Goal: Task Accomplishment & Management: Complete application form

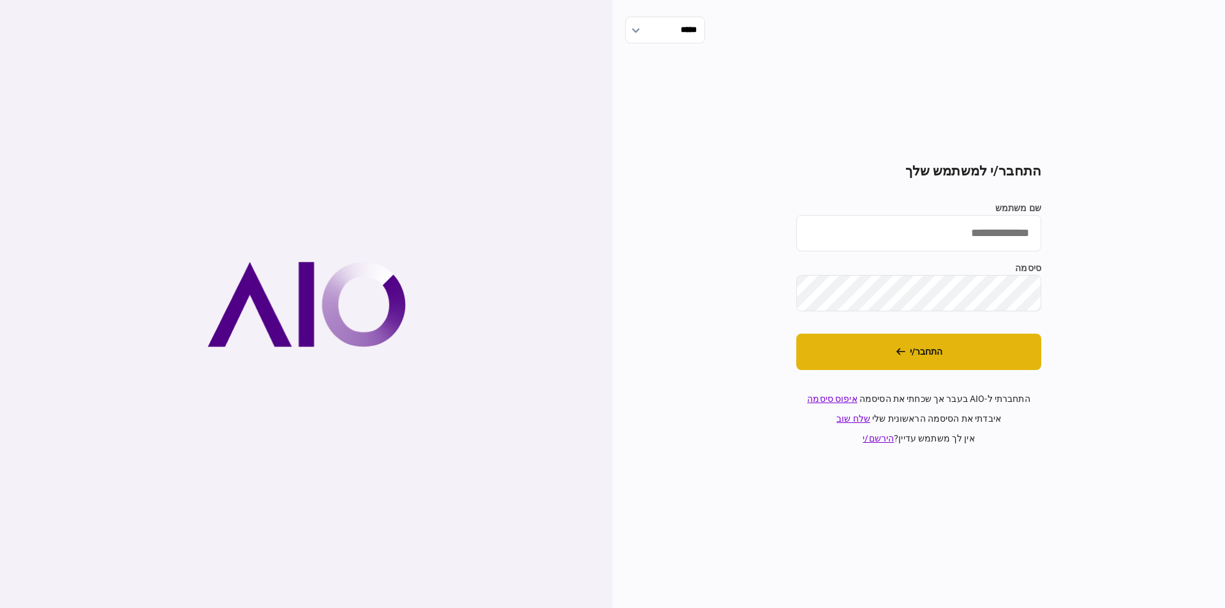
type input "*********"
click at [1006, 342] on button "התחבר/י" at bounding box center [918, 352] width 245 height 36
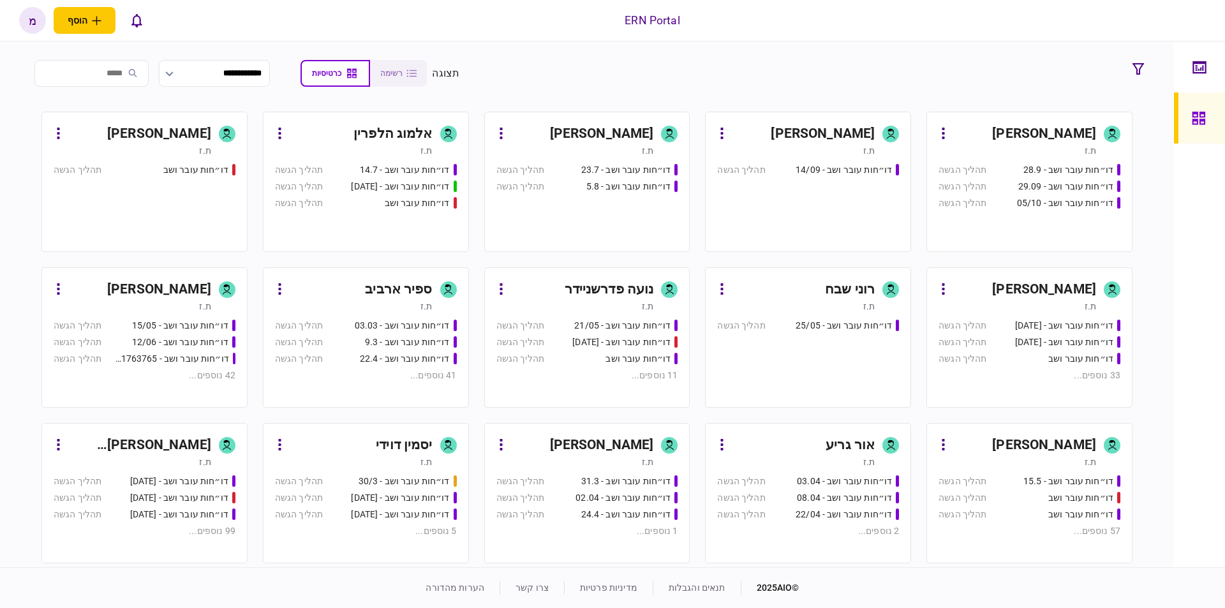
click at [646, 133] on div "[PERSON_NAME]" at bounding box center [602, 134] width 104 height 20
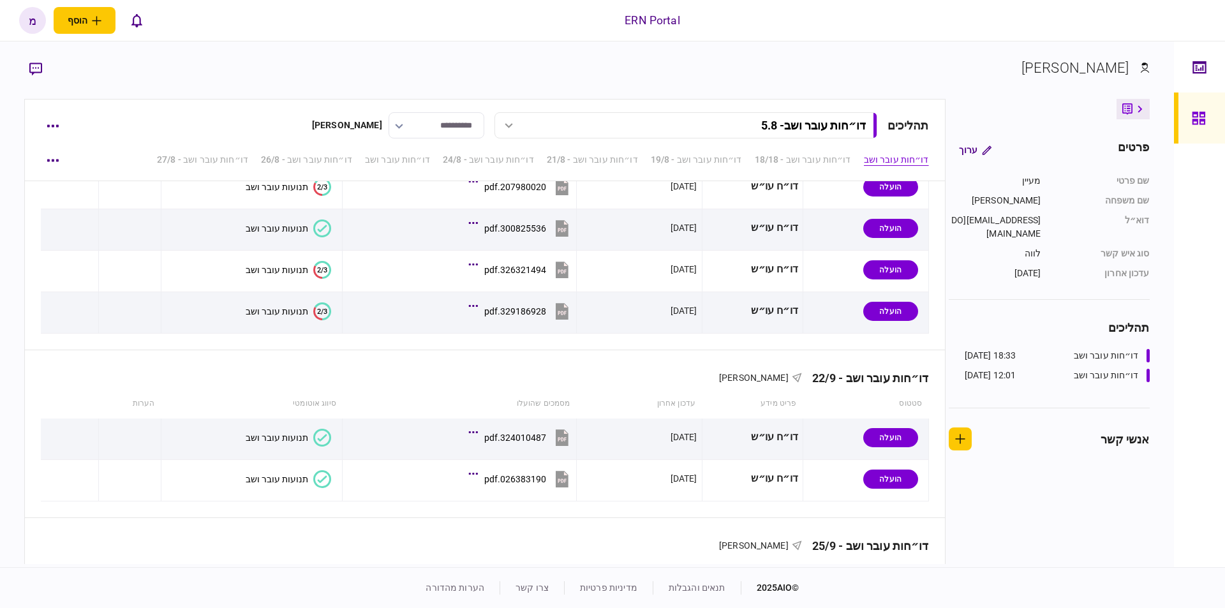
scroll to position [3768, 0]
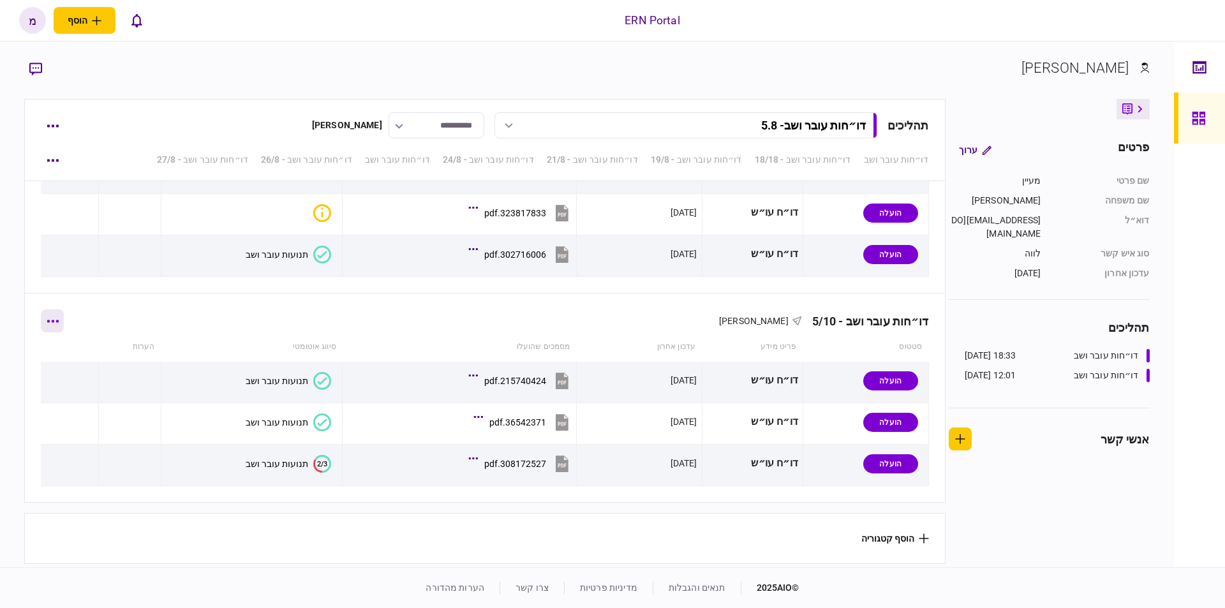
click at [59, 320] on icon "button" at bounding box center [53, 321] width 12 height 3
click at [64, 370] on span "הוסף מסמך" at bounding box center [75, 370] width 51 height 15
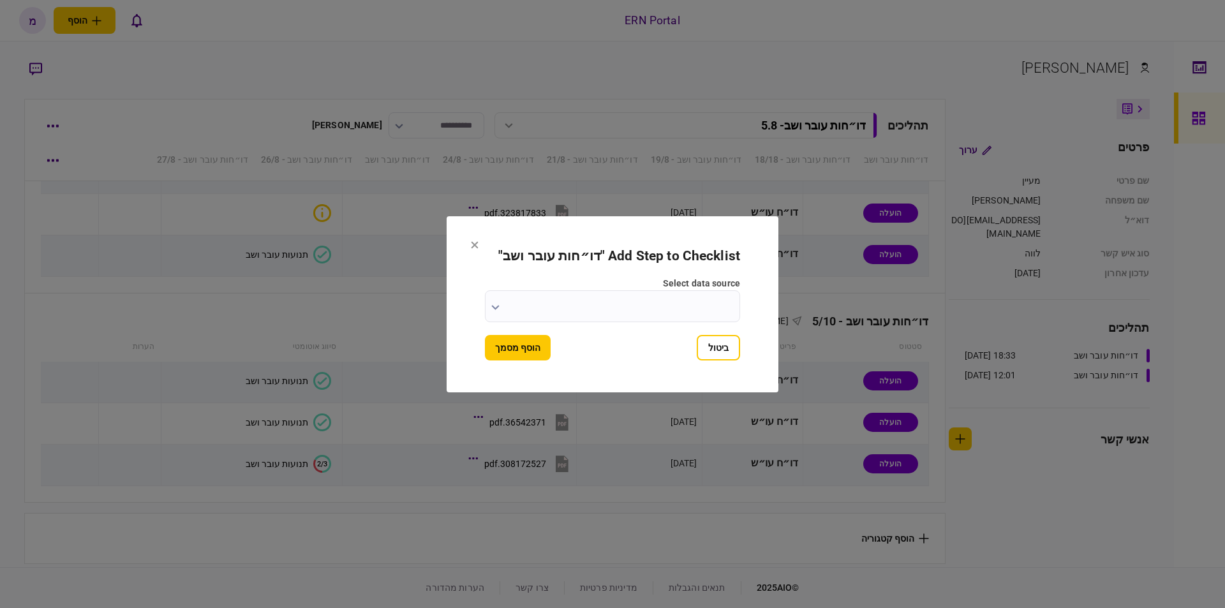
click at [490, 299] on input "select data source" at bounding box center [612, 306] width 255 height 32
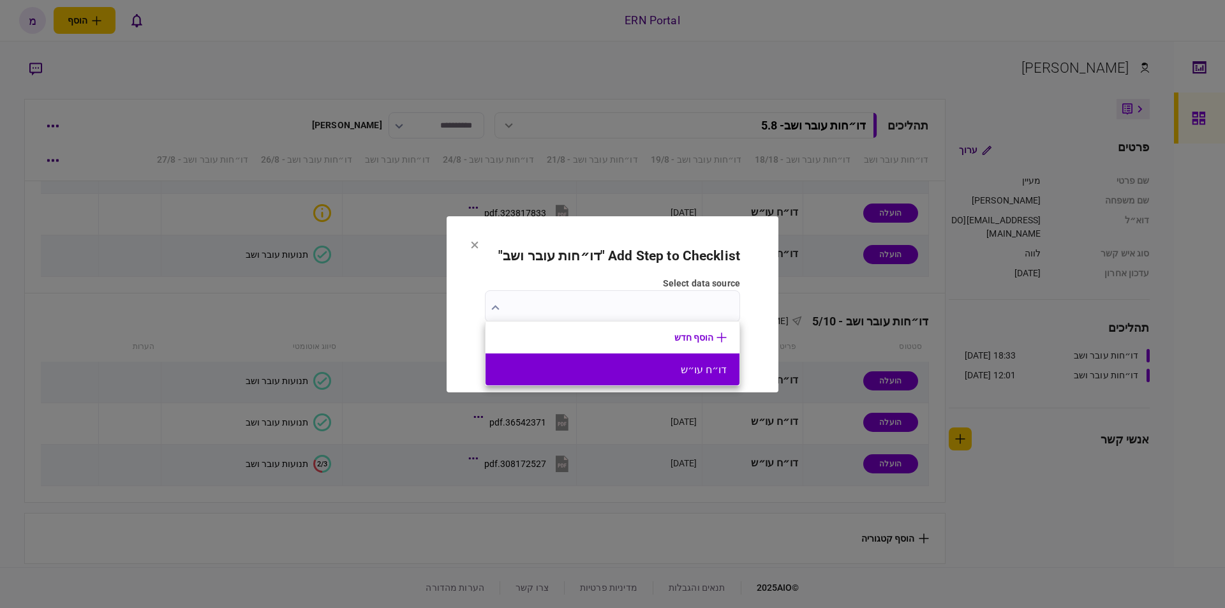
click at [586, 366] on button "דו״ח עו״ש" at bounding box center [612, 370] width 228 height 12
type input "*********"
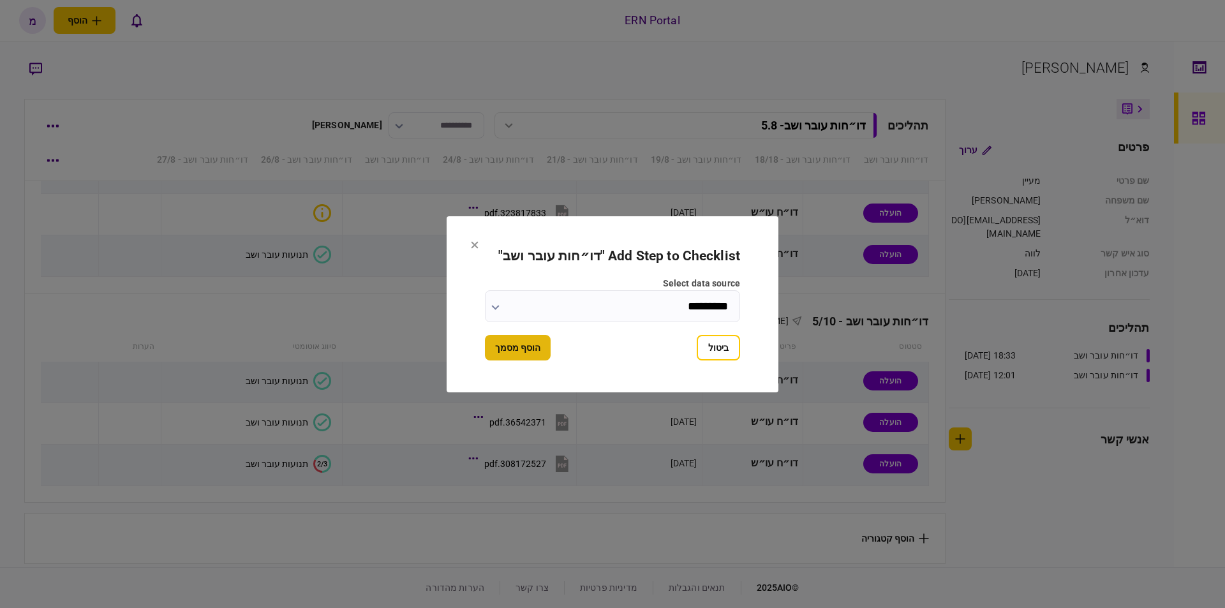
click at [519, 347] on button "הוסף מסמך" at bounding box center [518, 348] width 66 height 26
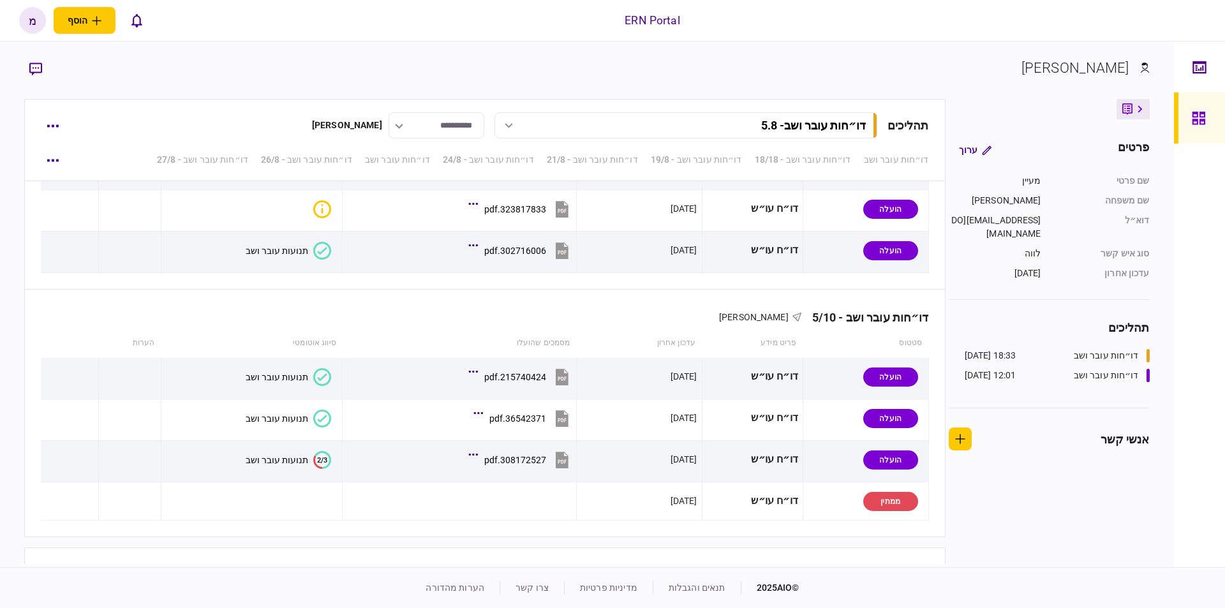
scroll to position [3806, 0]
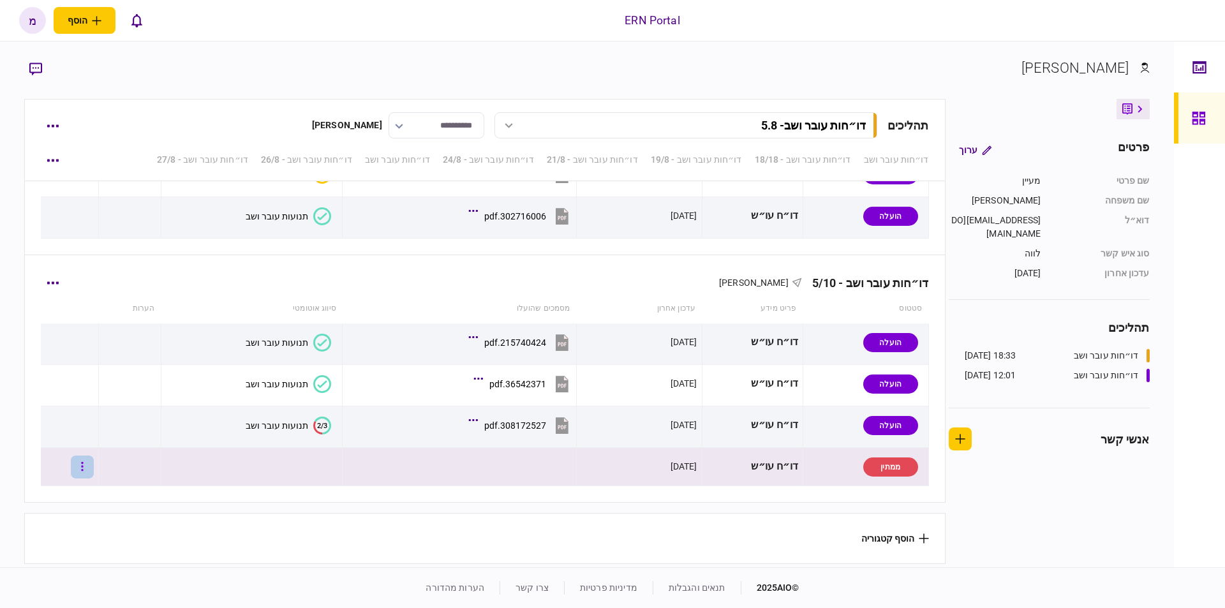
click at [84, 465] on icon "button" at bounding box center [82, 467] width 3 height 12
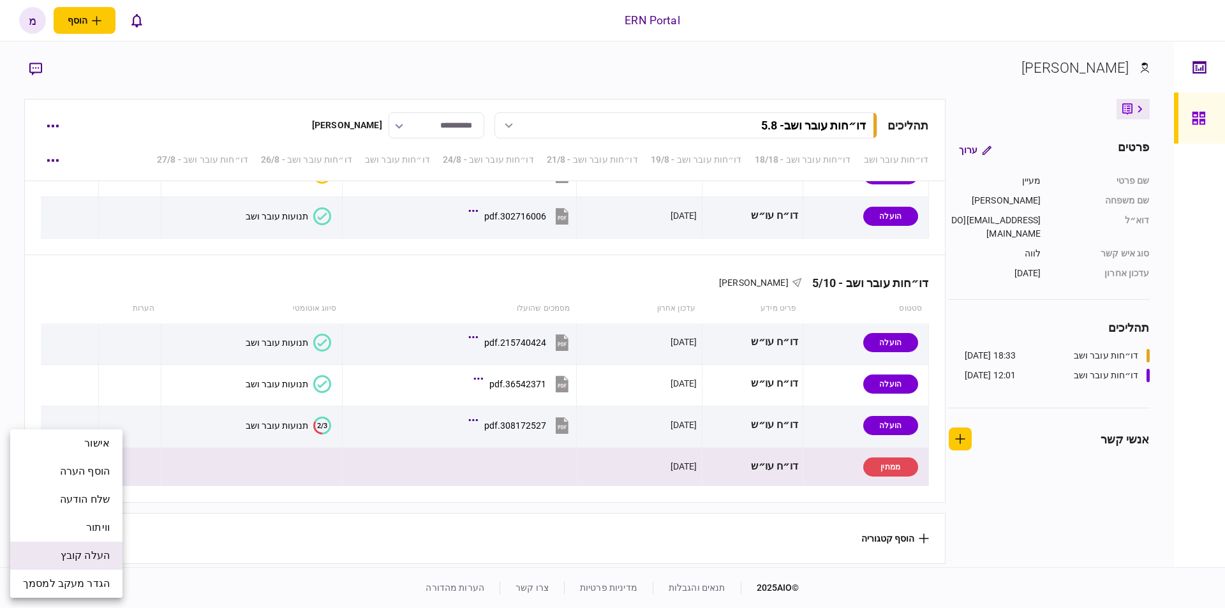
drag, startPoint x: 90, startPoint y: 544, endPoint x: 81, endPoint y: 542, distance: 9.1
click at [83, 544] on li "העלה קובץ" at bounding box center [66, 556] width 112 height 28
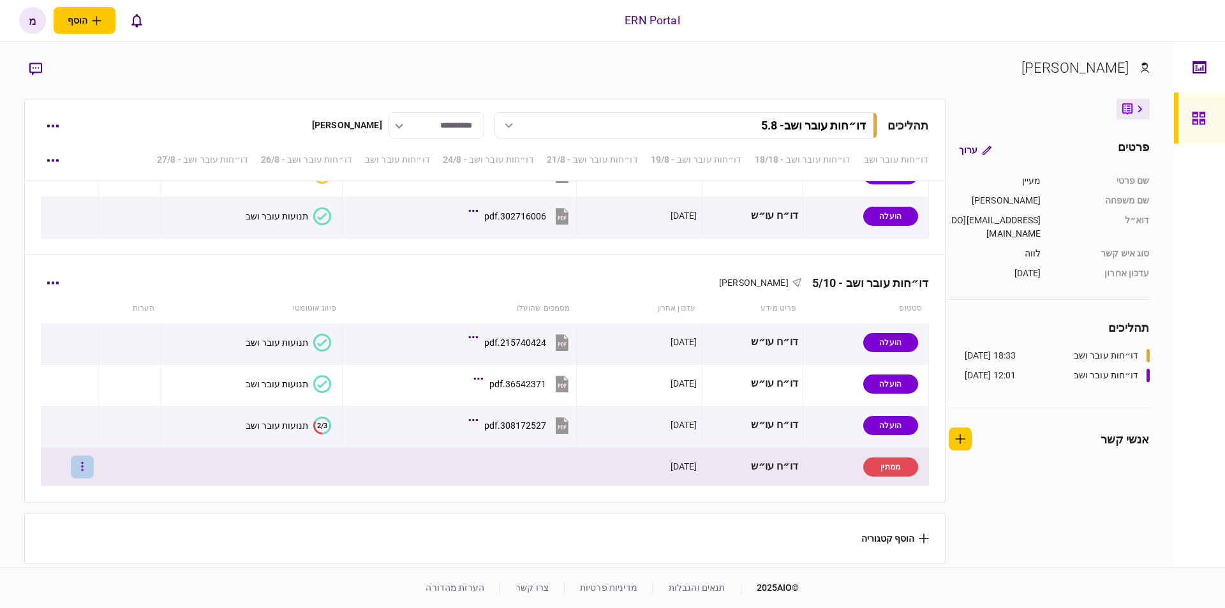
click at [84, 461] on icon "button" at bounding box center [82, 467] width 3 height 12
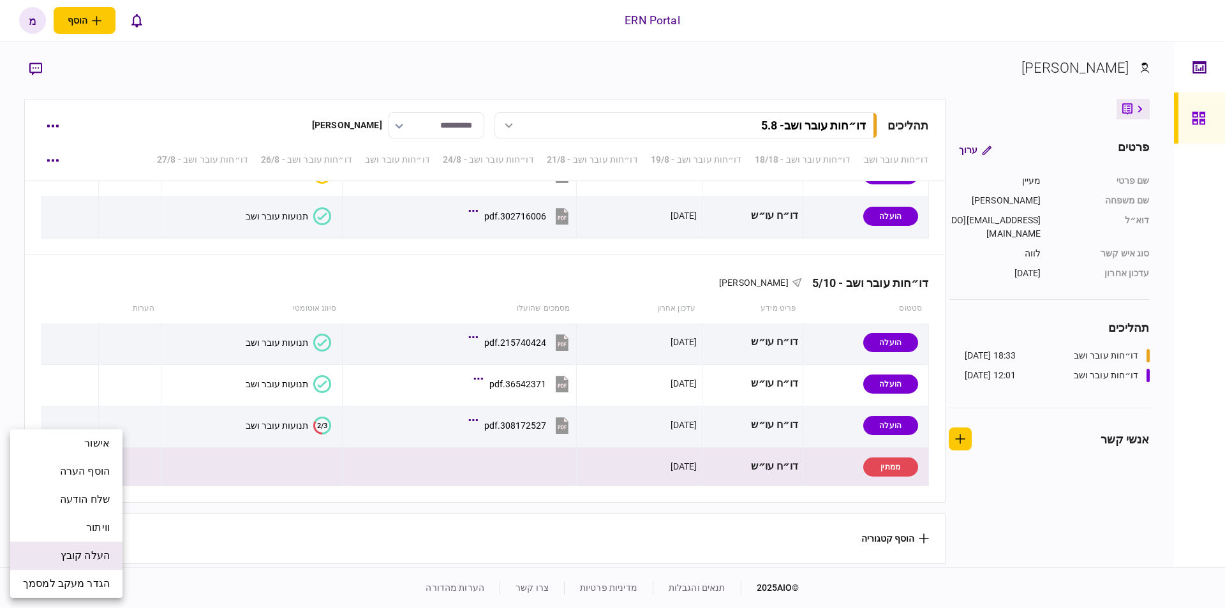
click at [84, 555] on span "העלה קובץ" at bounding box center [85, 555] width 49 height 15
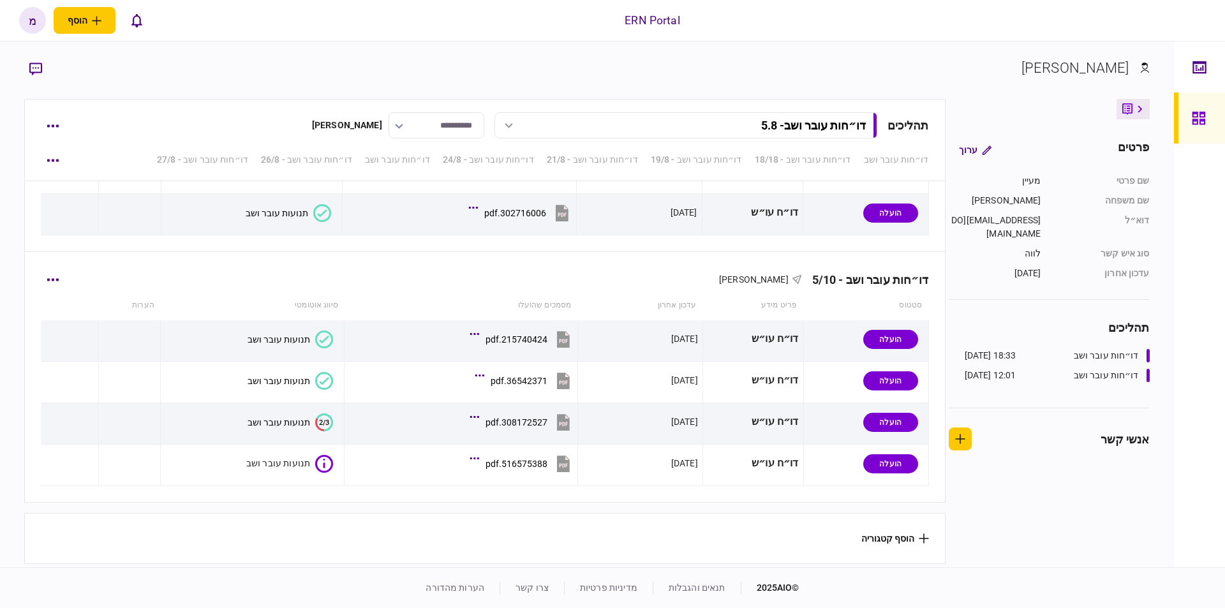
scroll to position [3809, 0]
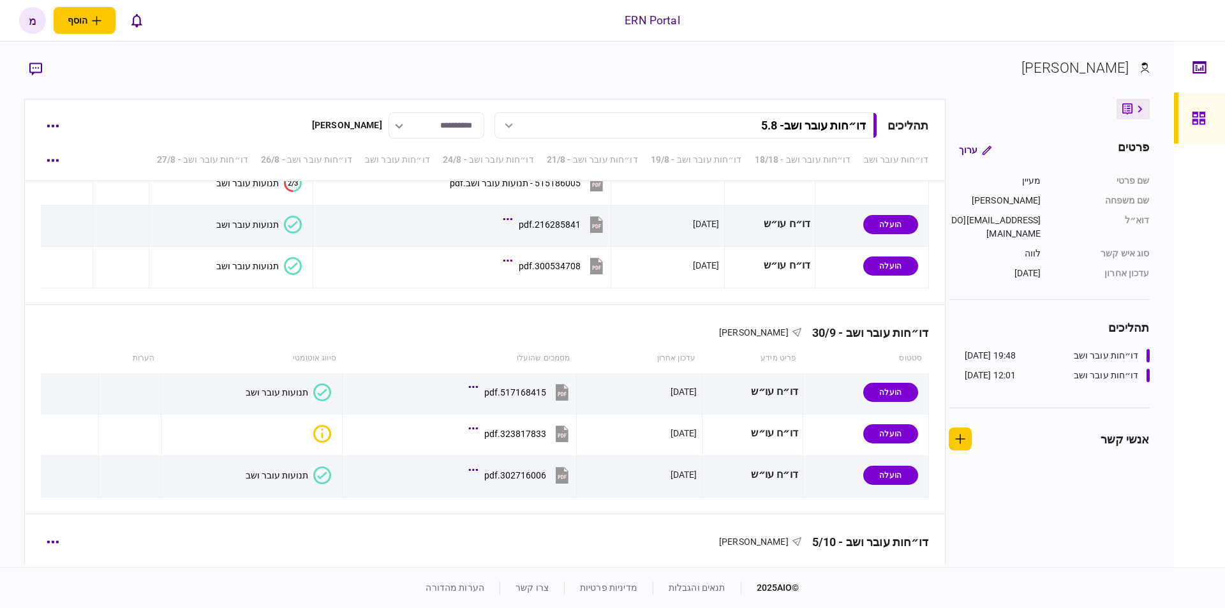
scroll to position [3809, 0]
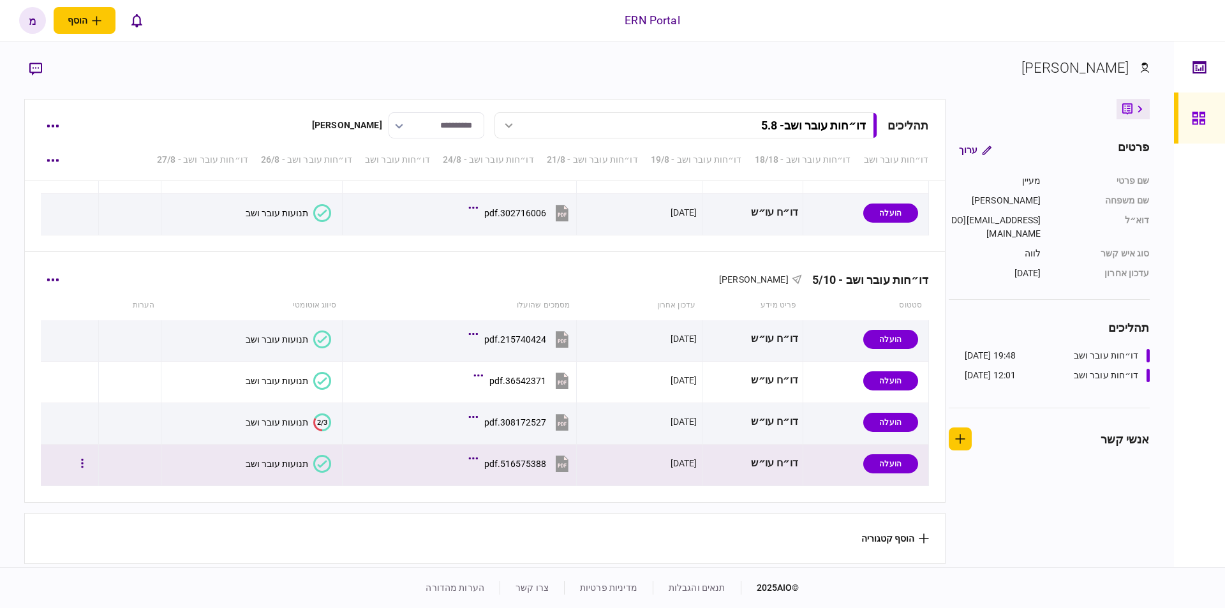
click at [318, 456] on icon at bounding box center [322, 464] width 18 height 18
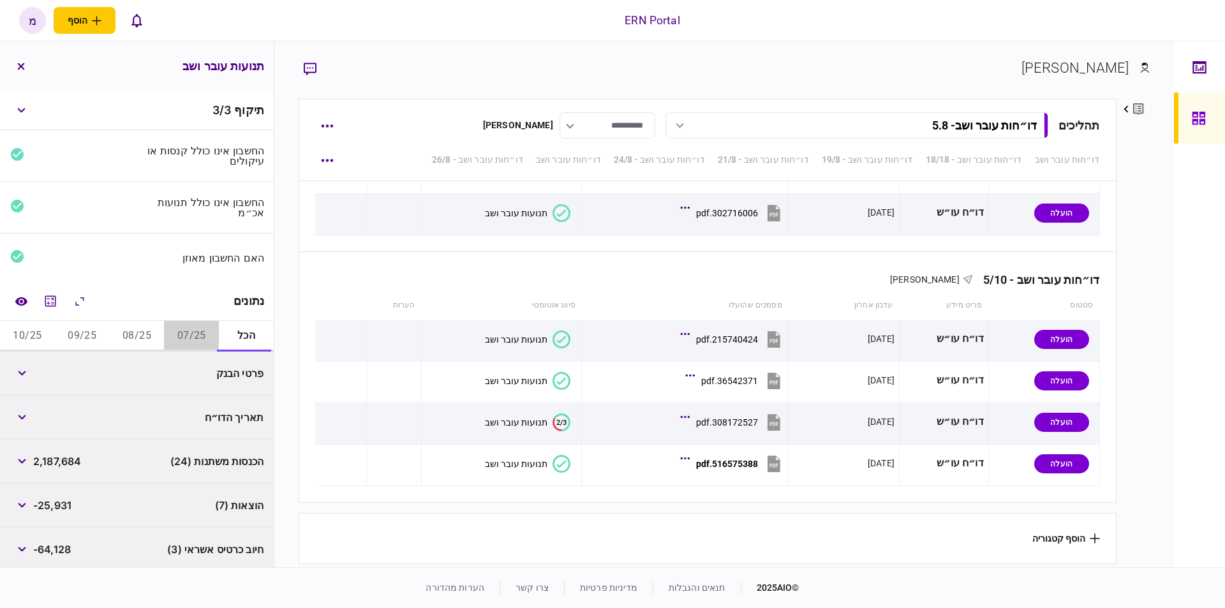
click at [198, 330] on button "07/25" at bounding box center [191, 336] width 55 height 31
click at [56, 299] on icon "מחשבון" at bounding box center [50, 301] width 15 height 15
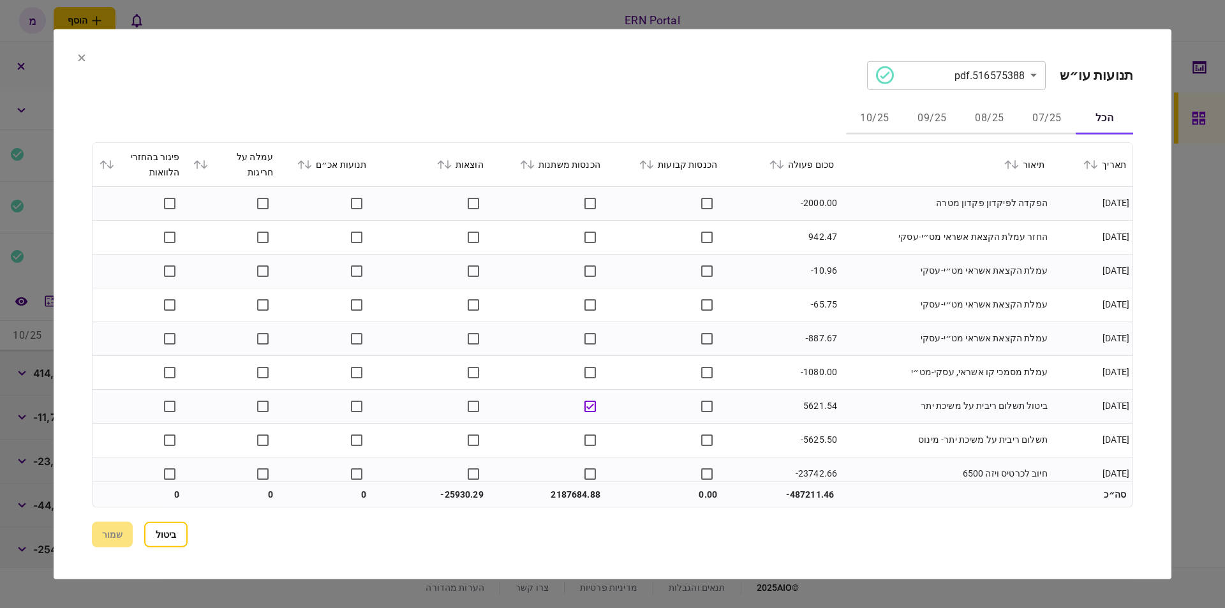
click at [1043, 108] on button "07/25" at bounding box center [1046, 118] width 57 height 31
click at [671, 93] on div "**********" at bounding box center [612, 304] width 1041 height 486
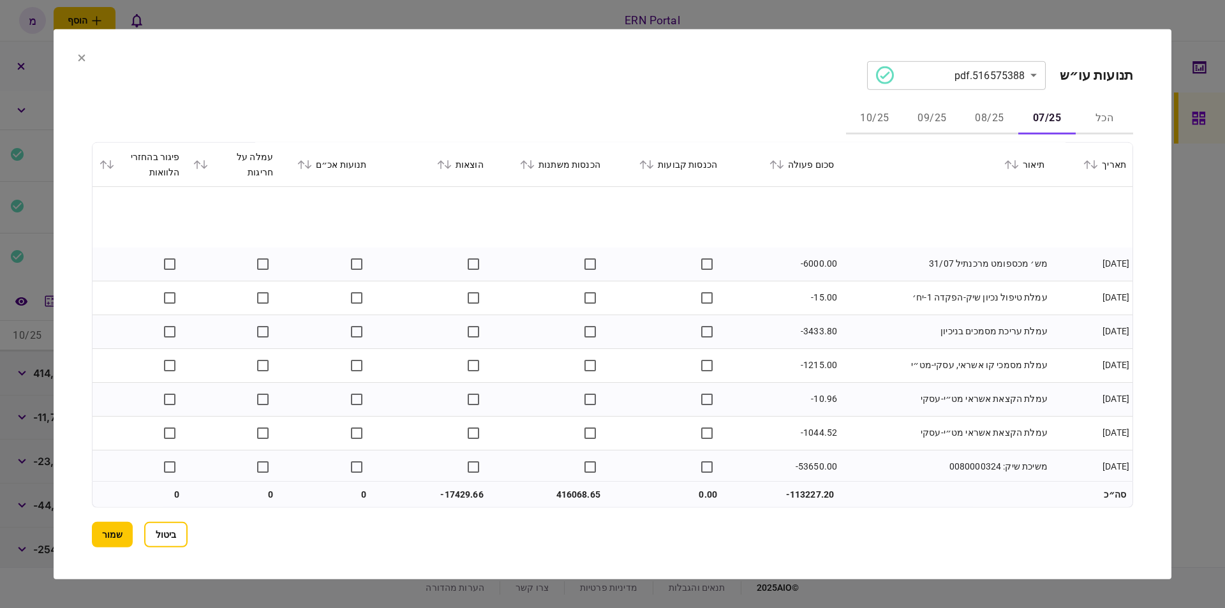
scroll to position [1263, 0]
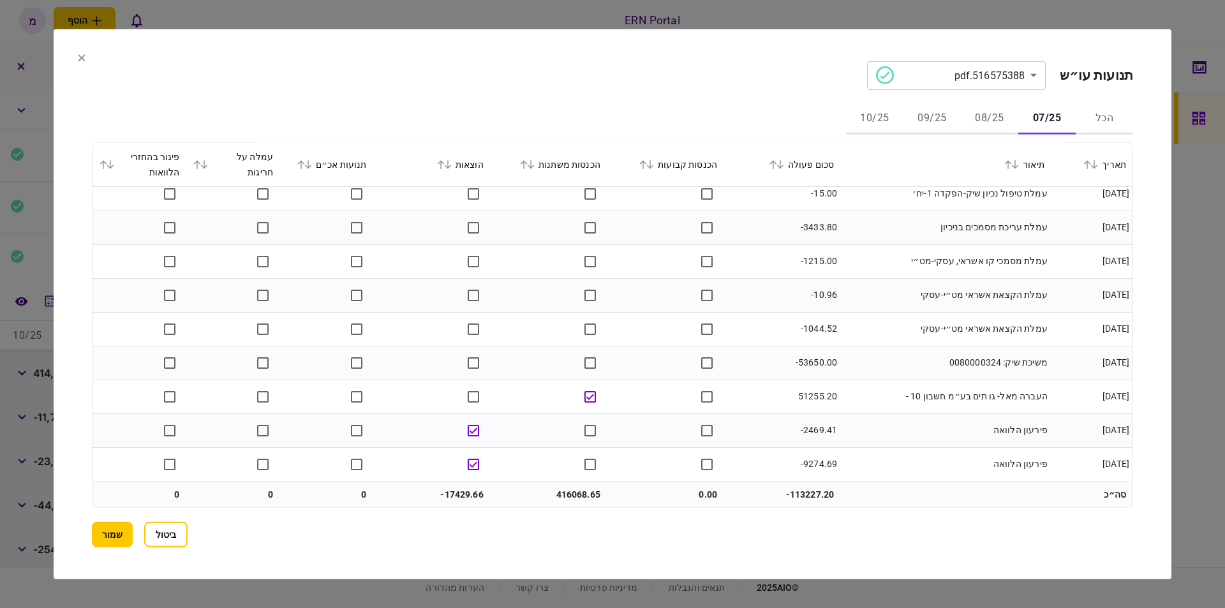
click at [561, 495] on td "416068.65" at bounding box center [548, 495] width 117 height 26
copy td "416068.65"
click at [467, 493] on td "-17429.66" at bounding box center [431, 495] width 117 height 26
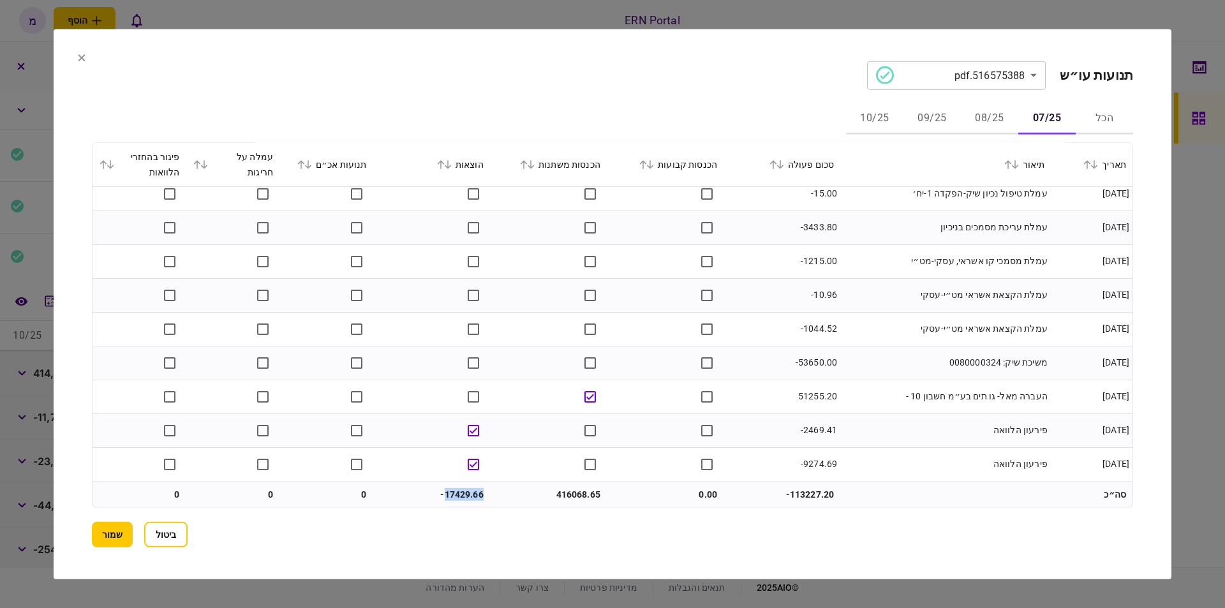
copy td "17429.66"
click at [993, 121] on button "08/25" at bounding box center [989, 118] width 57 height 31
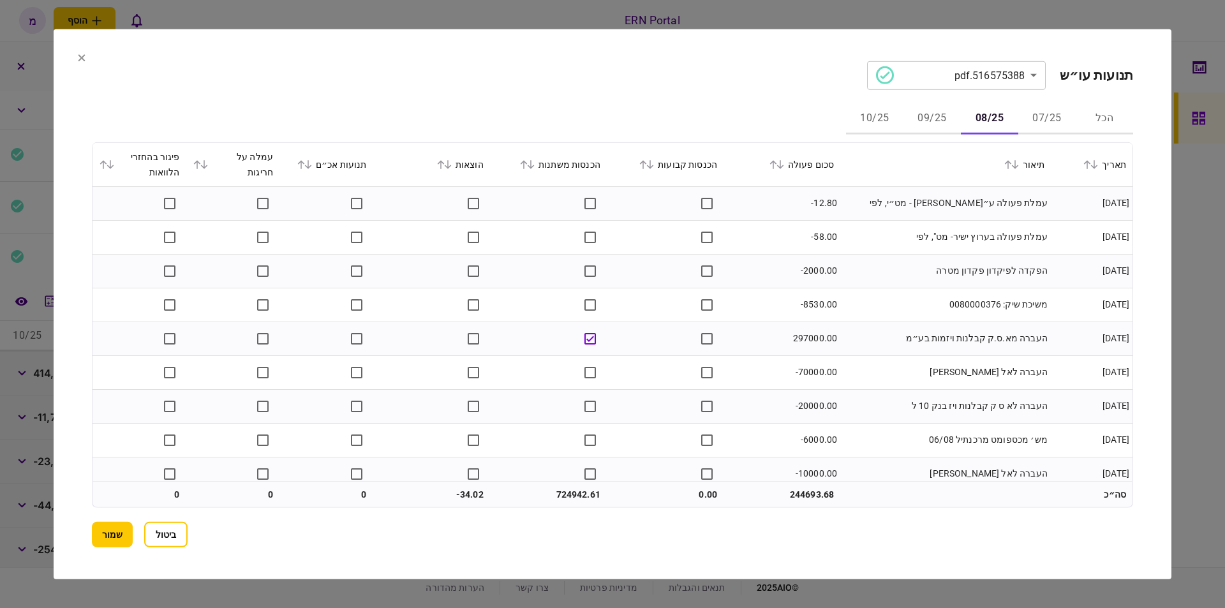
click at [795, 91] on div "**********" at bounding box center [612, 304] width 1041 height 486
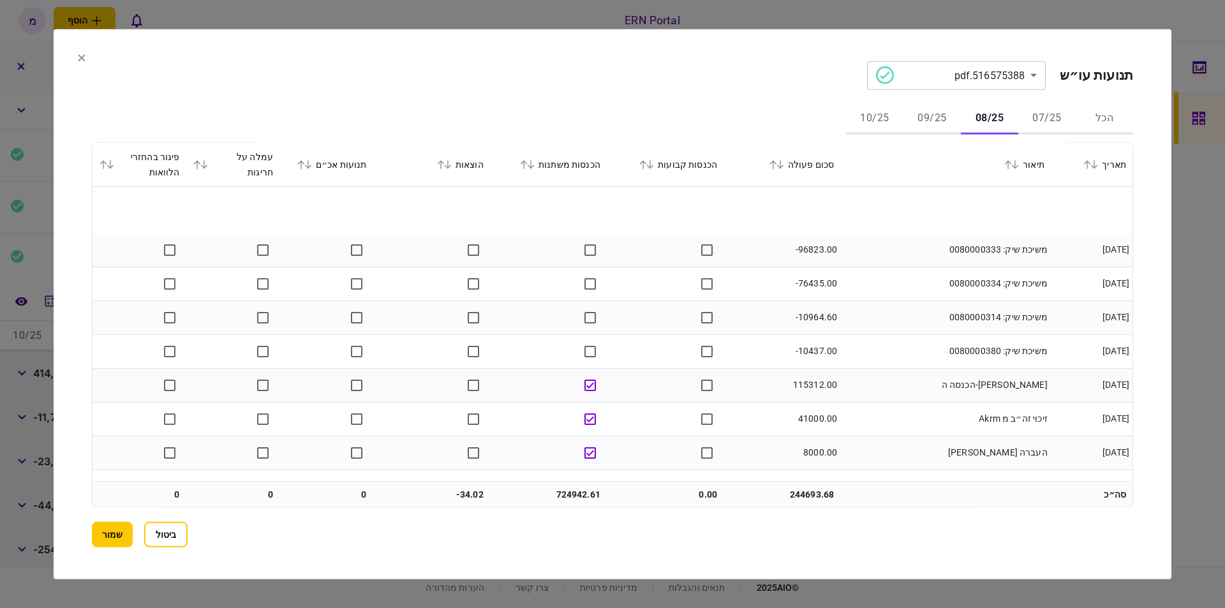
scroll to position [1446, 0]
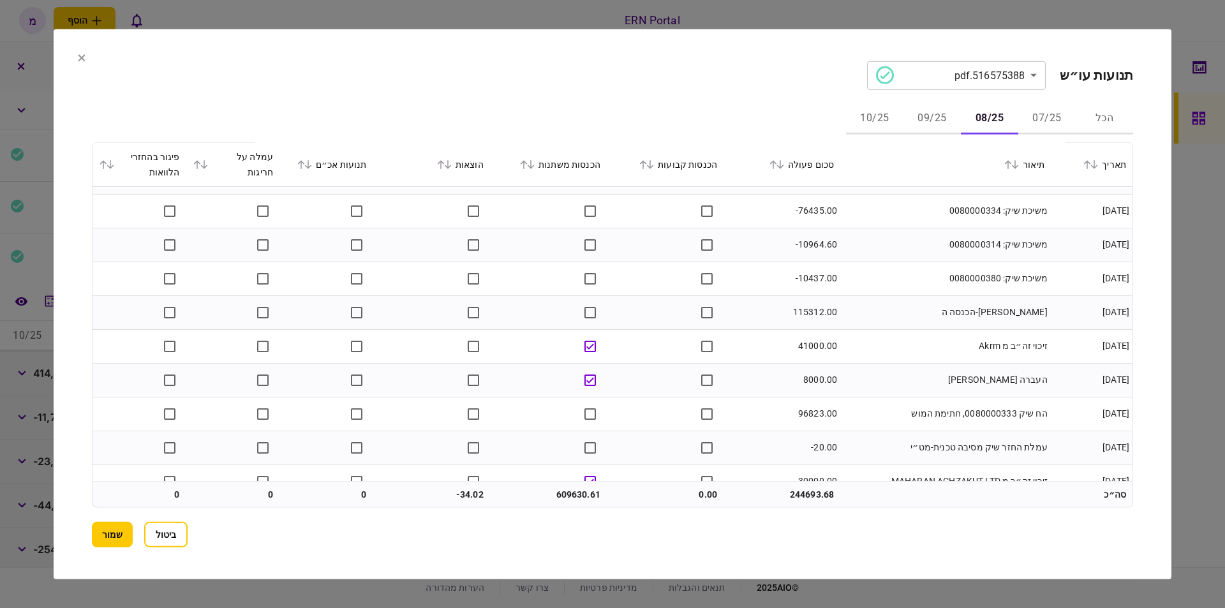
click at [815, 303] on td "115312.00" at bounding box center [782, 312] width 117 height 34
copy td "115312.00"
click at [780, 291] on td "-10437.00" at bounding box center [782, 279] width 117 height 34
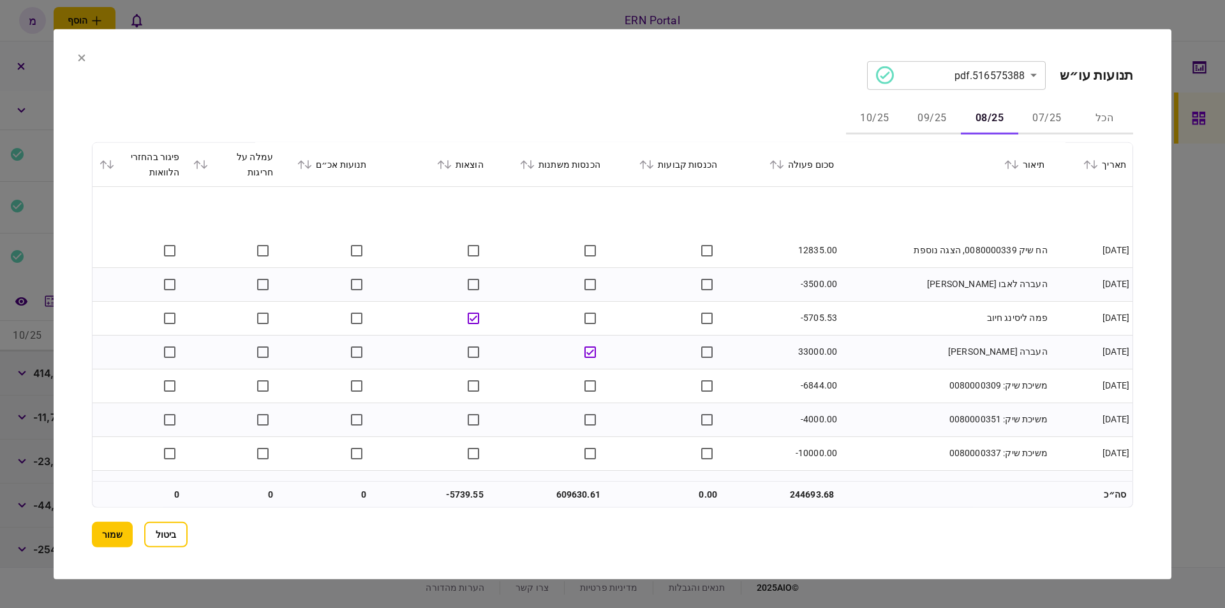
scroll to position [1939, 0]
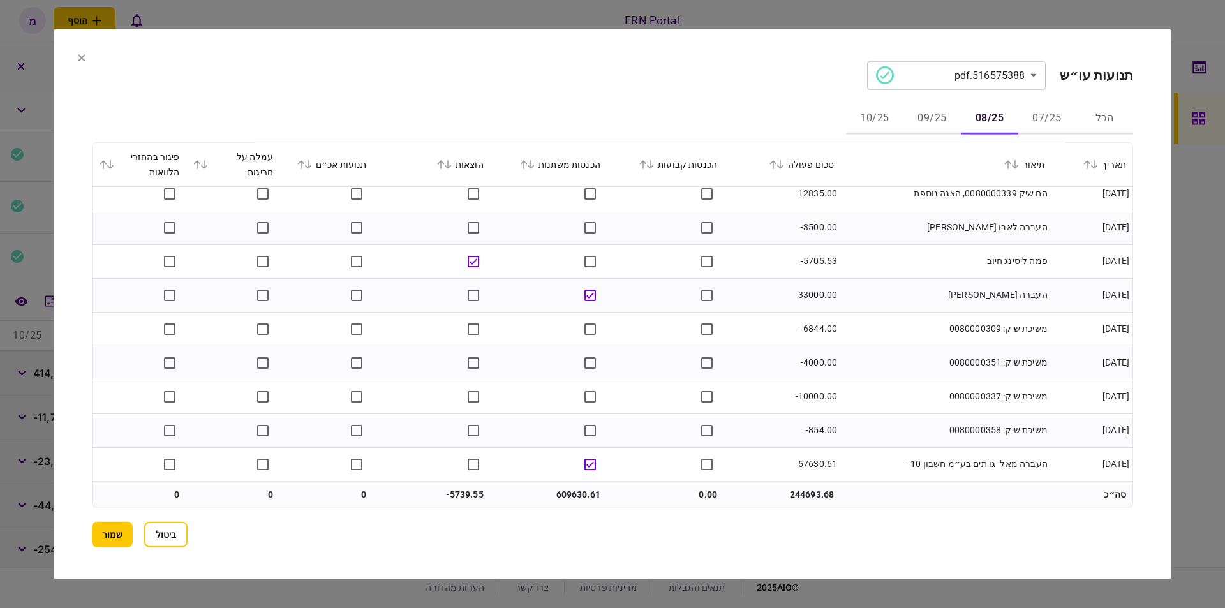
click at [572, 495] on td "609630.61" at bounding box center [548, 495] width 117 height 26
copy td "609630.61"
click at [472, 493] on td "-5739.55" at bounding box center [431, 495] width 117 height 26
click at [471, 493] on td "-5739.55" at bounding box center [431, 495] width 117 height 26
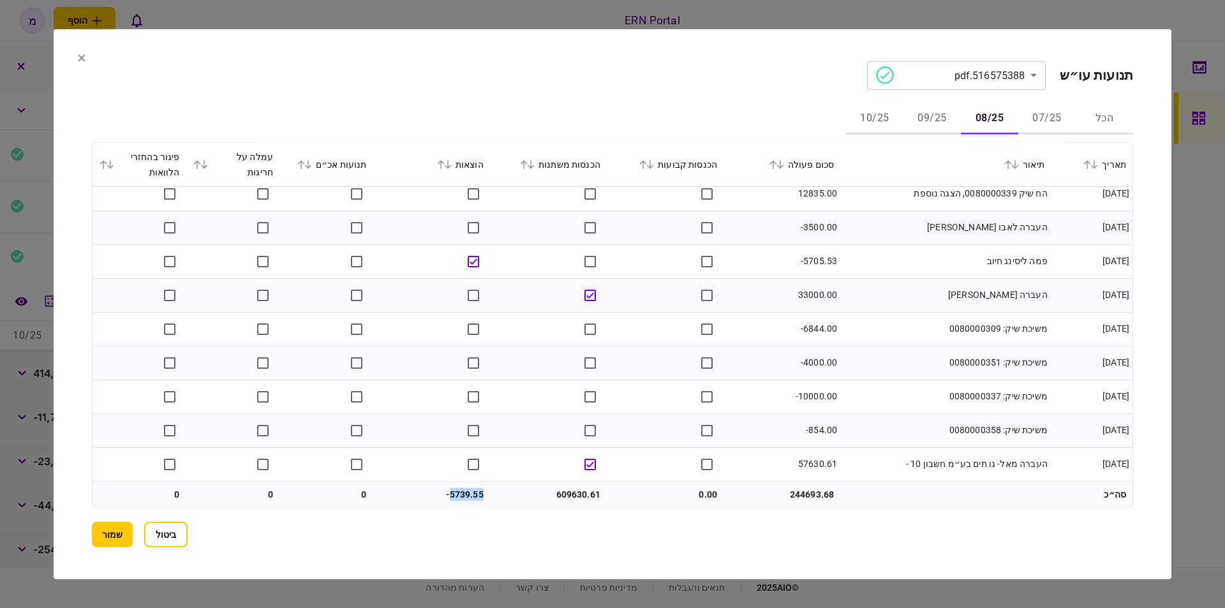
copy td "5739.55"
click at [1044, 114] on button "07/25" at bounding box center [1046, 118] width 57 height 31
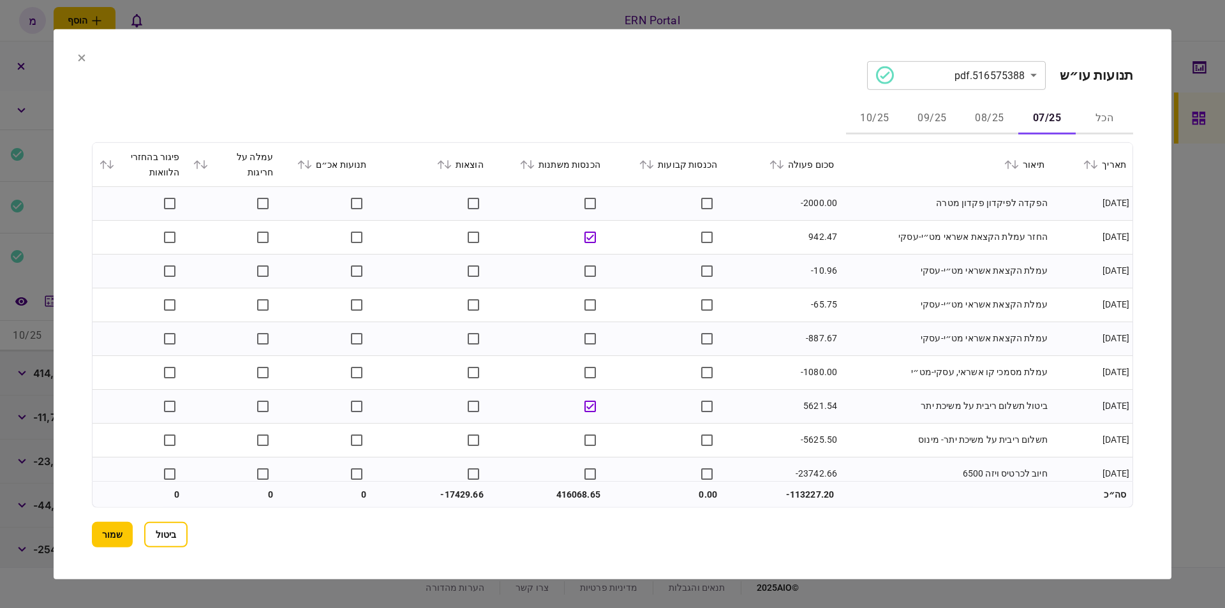
click at [987, 108] on button "08/25" at bounding box center [989, 118] width 57 height 31
click at [942, 119] on button "09/25" at bounding box center [932, 118] width 57 height 31
drag, startPoint x: 916, startPoint y: 225, endPoint x: 905, endPoint y: 216, distance: 13.7
click at [916, 225] on td "פירעון הלוואה" at bounding box center [945, 237] width 211 height 34
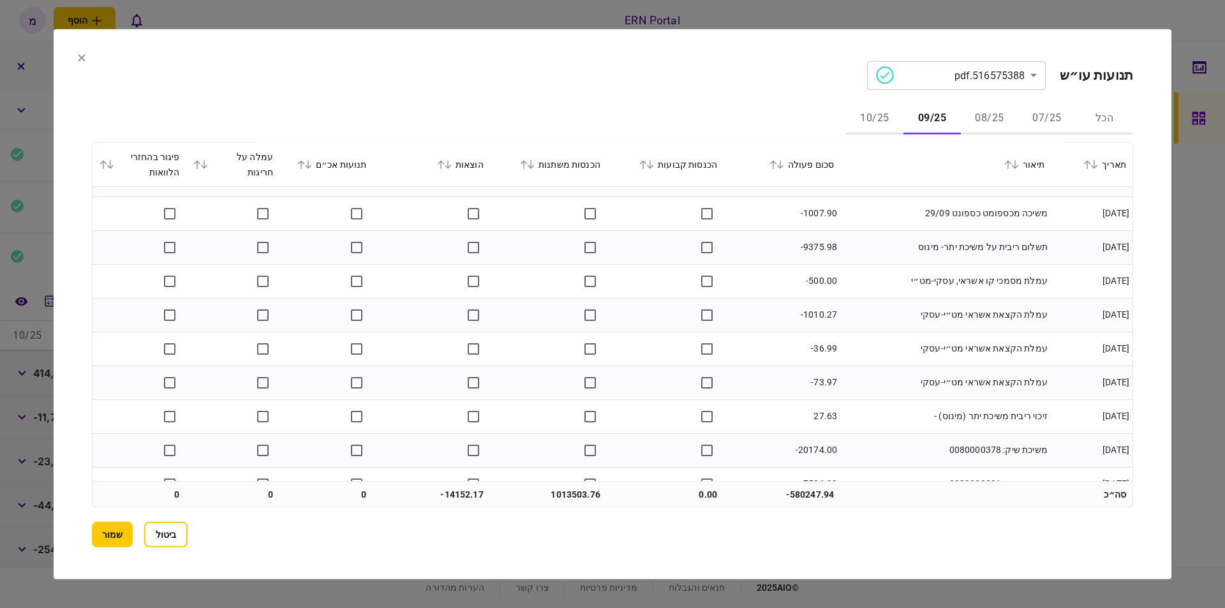
scroll to position [2514, 0]
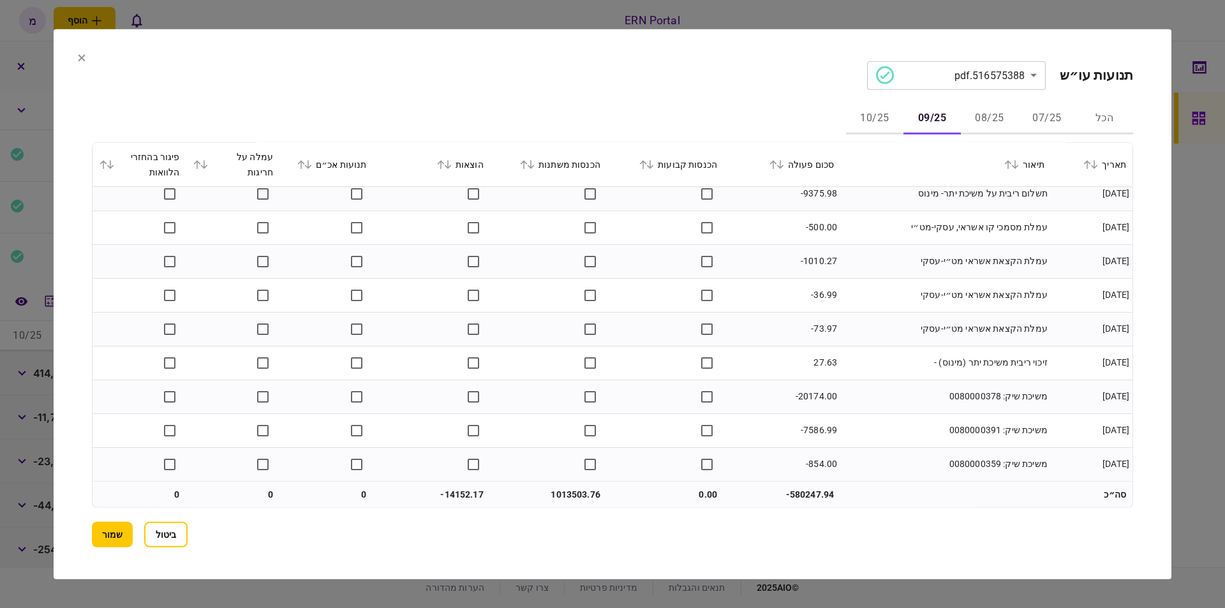
click at [563, 496] on td "1013503.76" at bounding box center [548, 495] width 117 height 26
copy td "1013503.76"
click at [678, 342] on td at bounding box center [665, 329] width 117 height 34
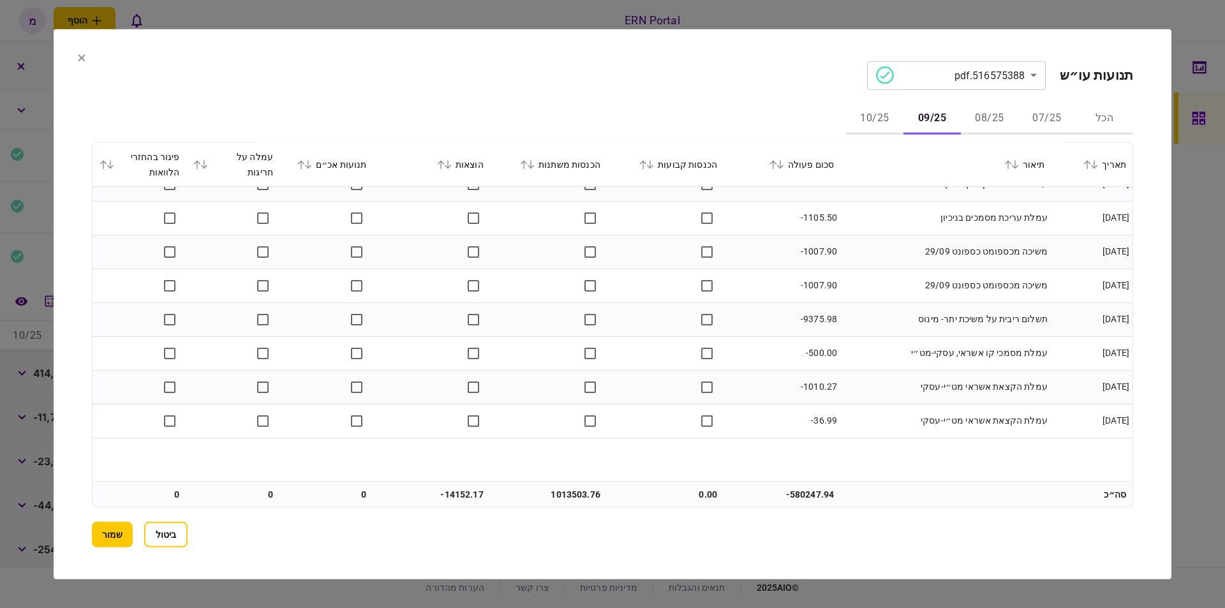
scroll to position [2323, 0]
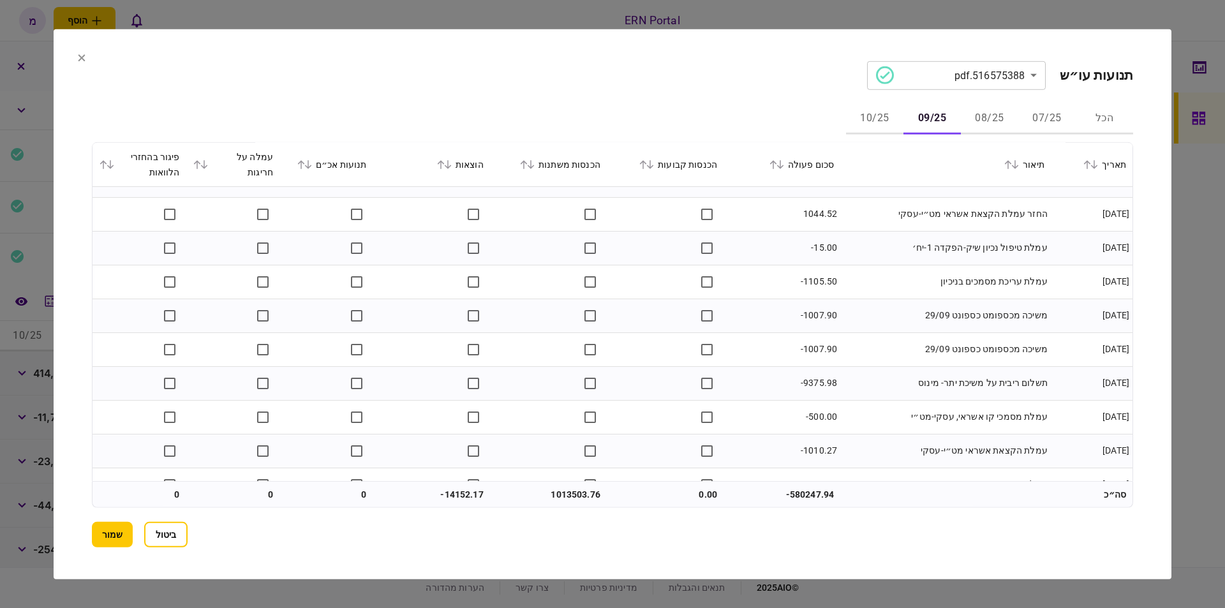
click at [465, 496] on td "-14152.17" at bounding box center [431, 495] width 117 height 26
click at [464, 496] on td "-14152.17" at bounding box center [431, 495] width 117 height 26
copy td "14152.17"
click at [886, 114] on button "10/25" at bounding box center [874, 118] width 57 height 31
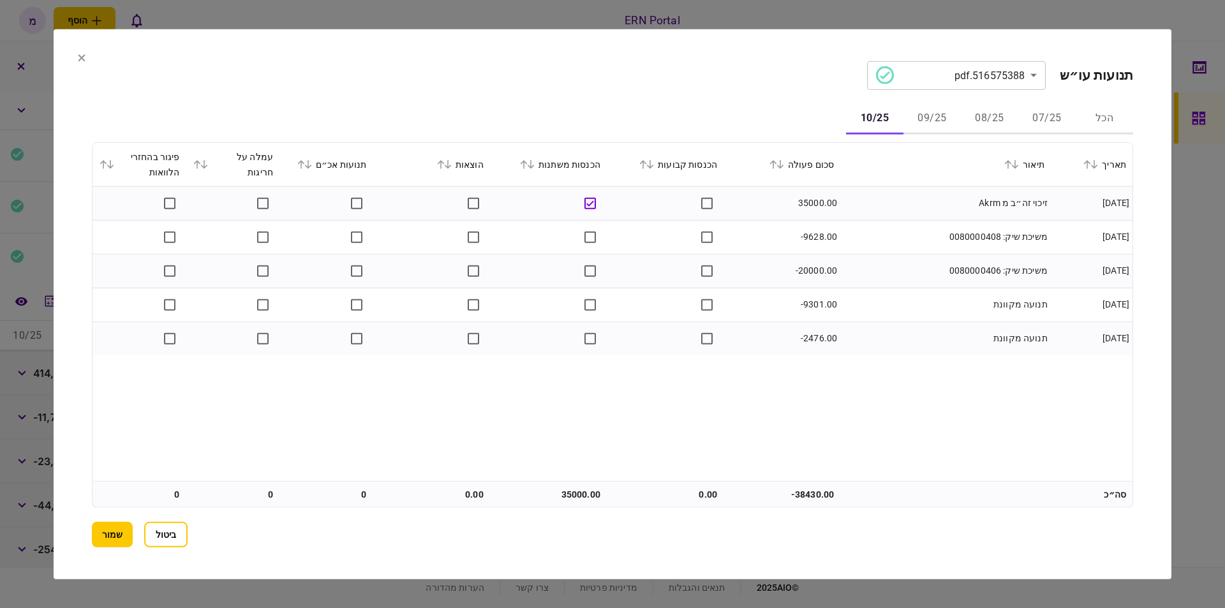
click at [891, 209] on td "זיכוי זה״ב מ Akrm" at bounding box center [945, 203] width 211 height 34
click at [570, 489] on td "35000.00" at bounding box center [548, 495] width 117 height 26
copy td "35000.00"
click at [117, 528] on button "שמור" at bounding box center [112, 535] width 41 height 26
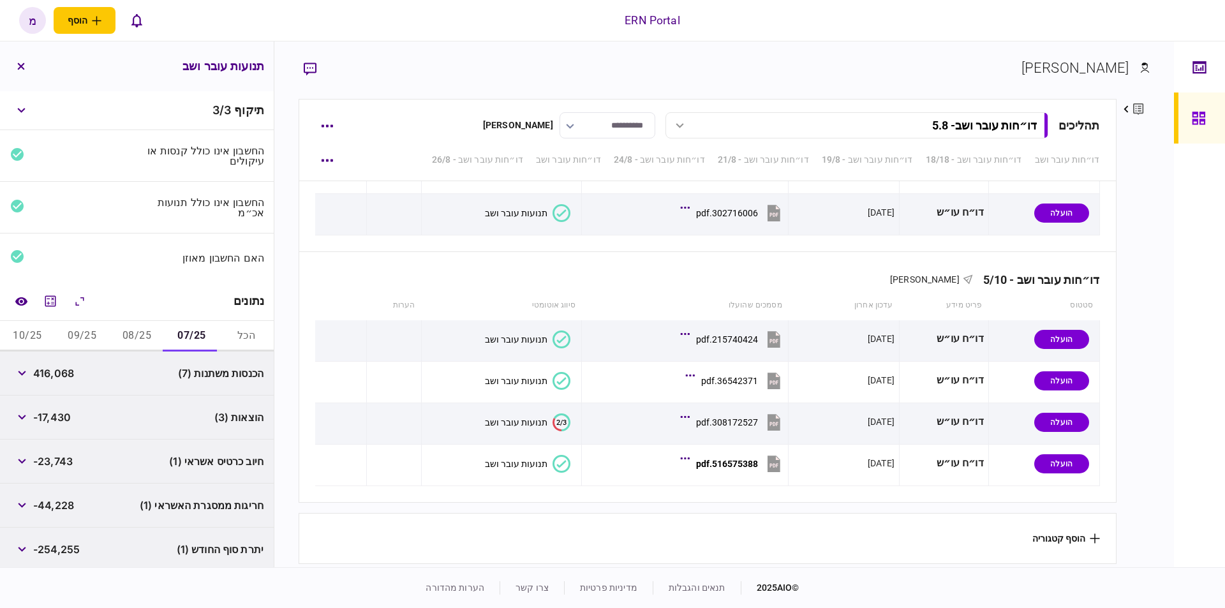
scroll to position [46, 0]
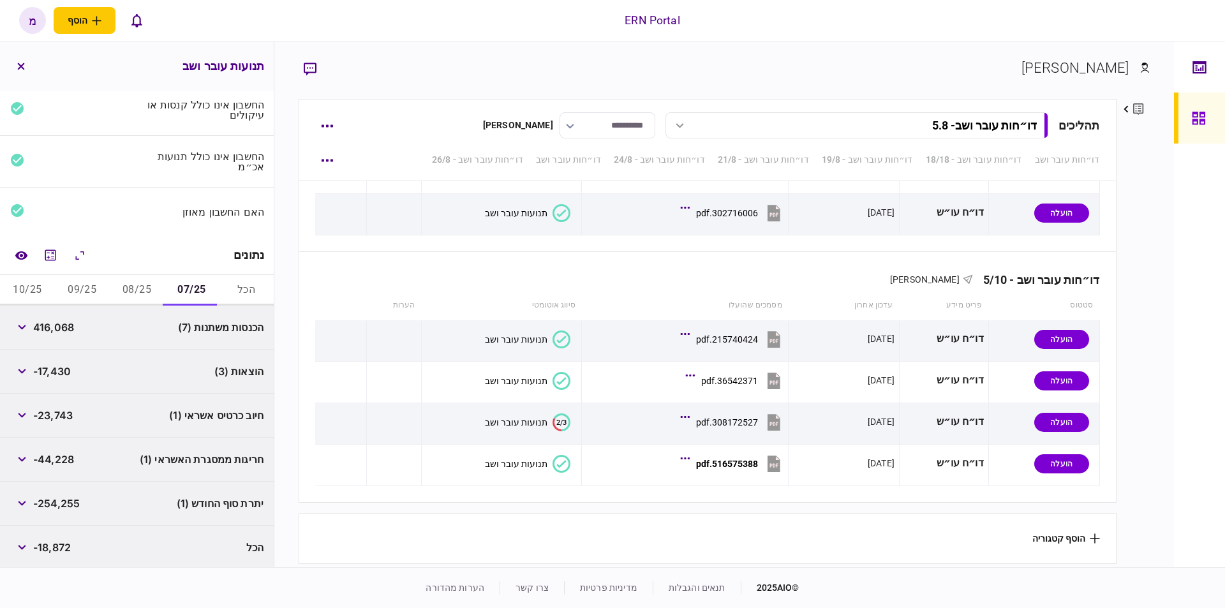
click at [66, 499] on span "-254,255" at bounding box center [56, 503] width 47 height 15
copy div "-254,255"
click at [139, 291] on button "08/25" at bounding box center [137, 290] width 55 height 31
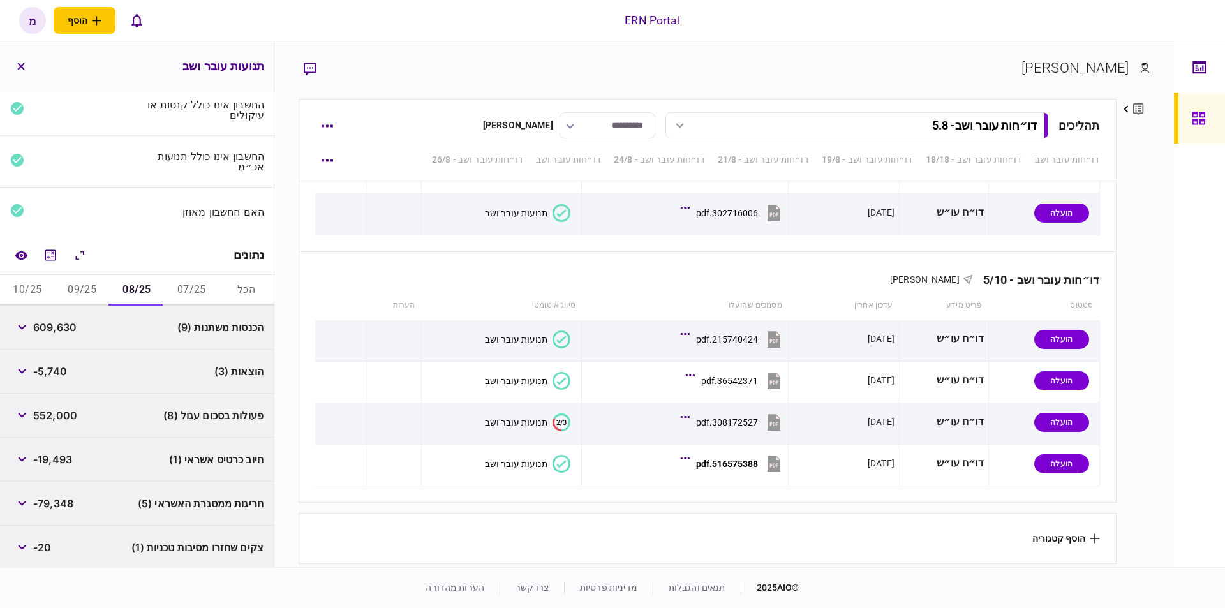
click at [67, 488] on div "חריגות ממסגרת האשראי (5) -79,348" at bounding box center [137, 504] width 274 height 44
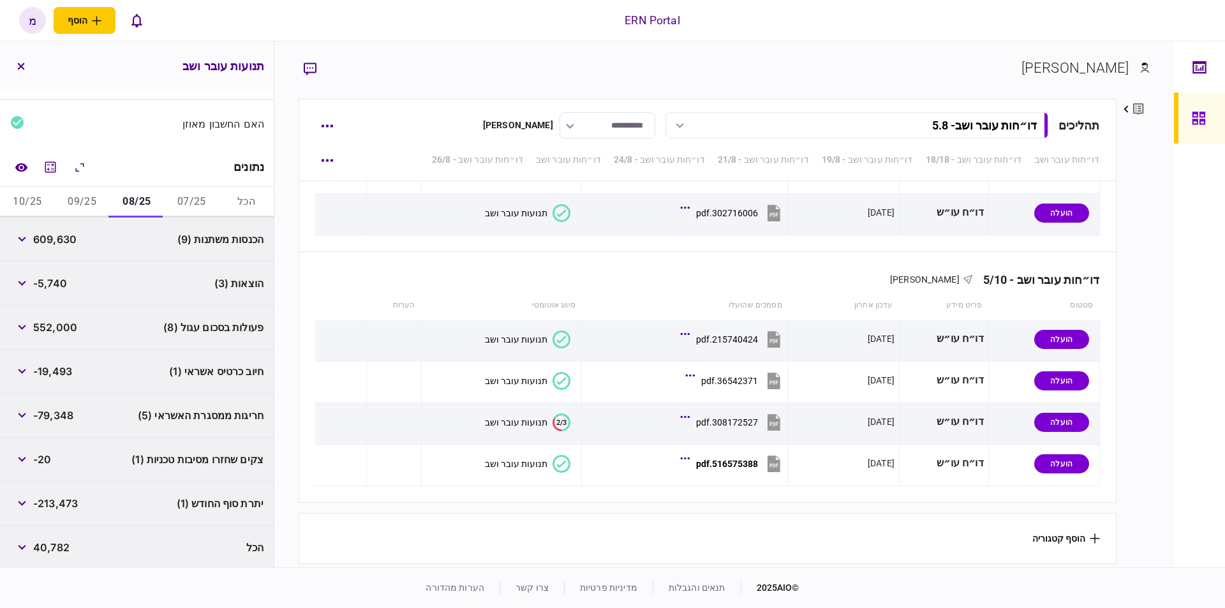
click at [48, 522] on div "יתרת סוף החודש (1) -213,473" at bounding box center [137, 504] width 274 height 44
click at [59, 502] on span "-213,473" at bounding box center [55, 503] width 45 height 15
copy div "-213,473"
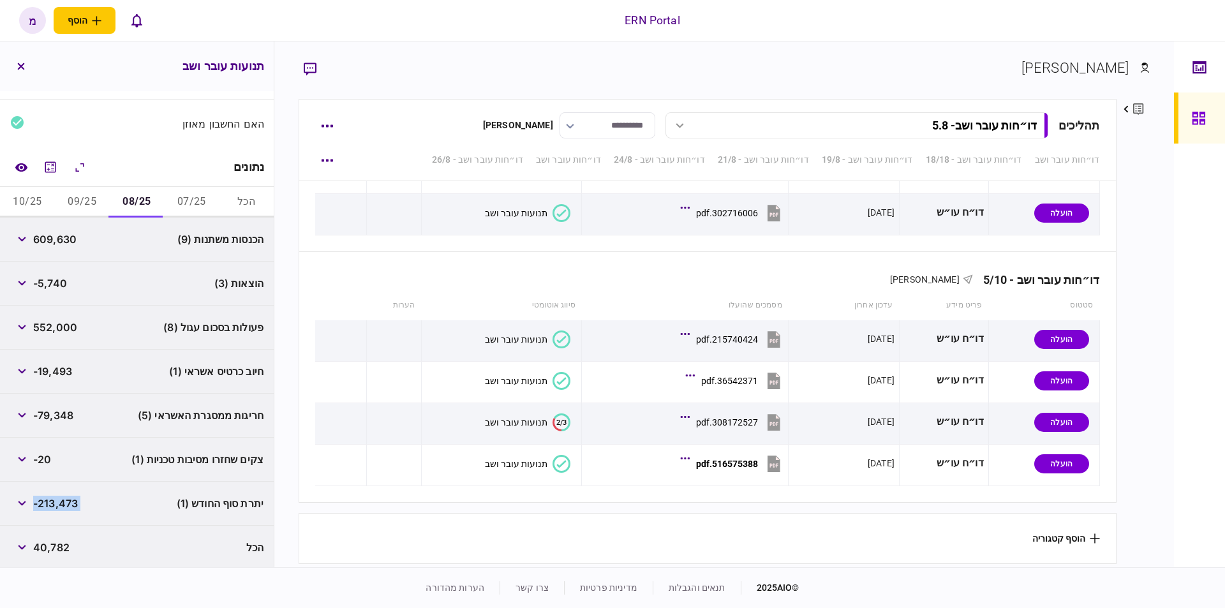
click at [75, 198] on button "09/25" at bounding box center [82, 202] width 55 height 31
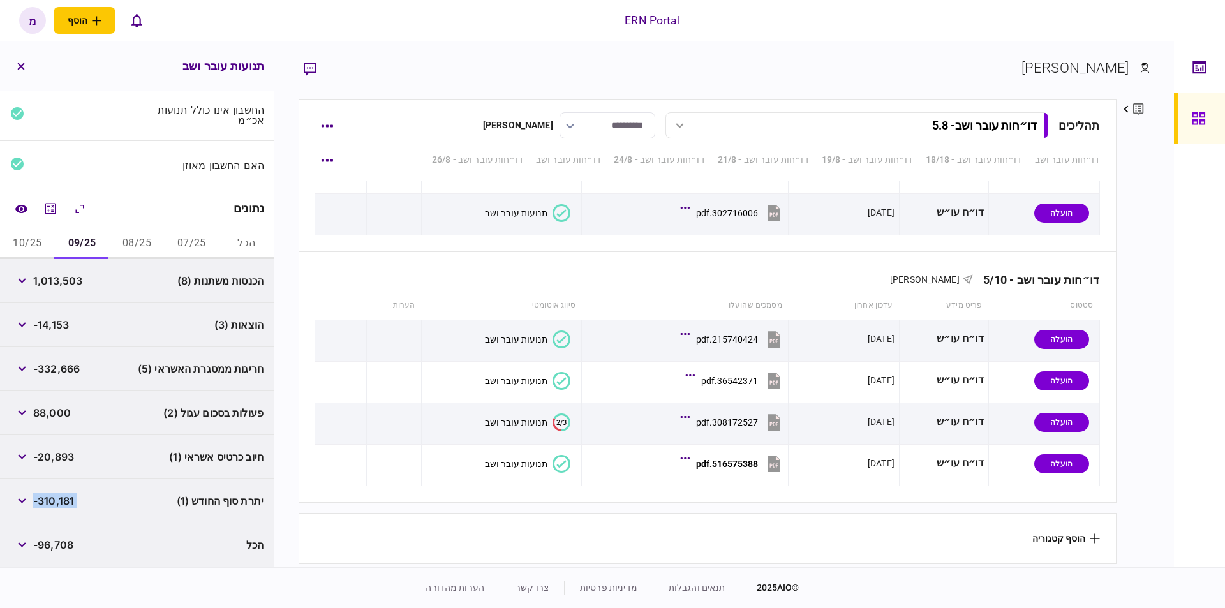
scroll to position [90, 0]
drag, startPoint x: 35, startPoint y: 239, endPoint x: 37, endPoint y: 245, distance: 6.7
click at [35, 239] on button "10/25" at bounding box center [27, 246] width 55 height 31
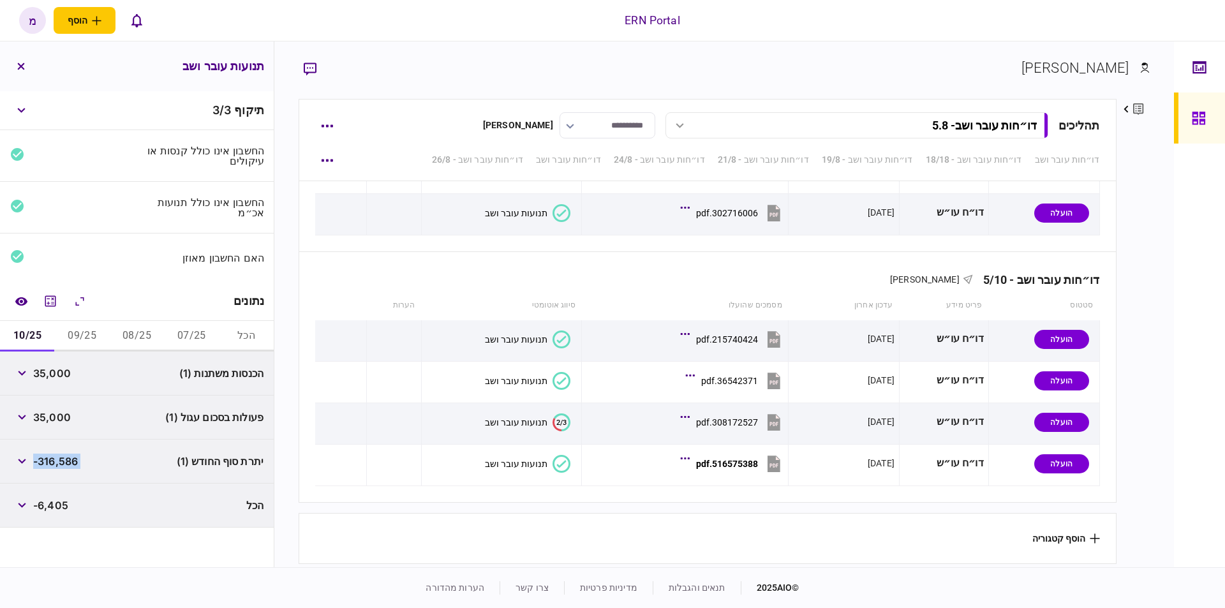
scroll to position [0, 0]
click at [332, 270] on button "button" at bounding box center [326, 279] width 23 height 23
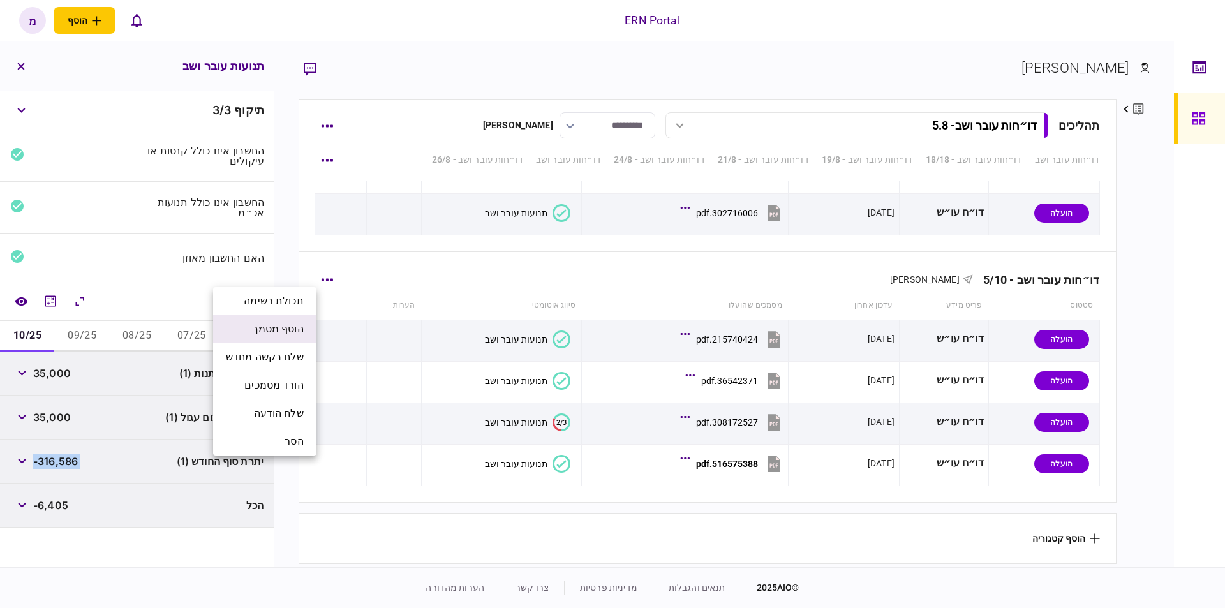
click at [289, 329] on span "הוסף מסמך" at bounding box center [278, 329] width 51 height 15
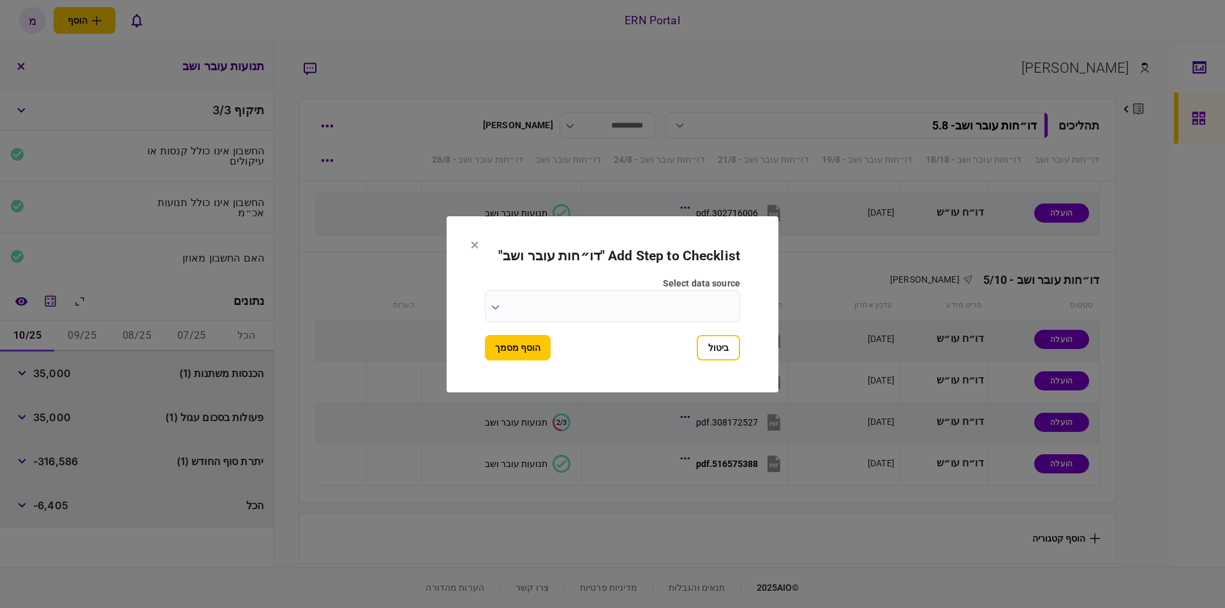
click at [496, 302] on button "button" at bounding box center [495, 307] width 8 height 10
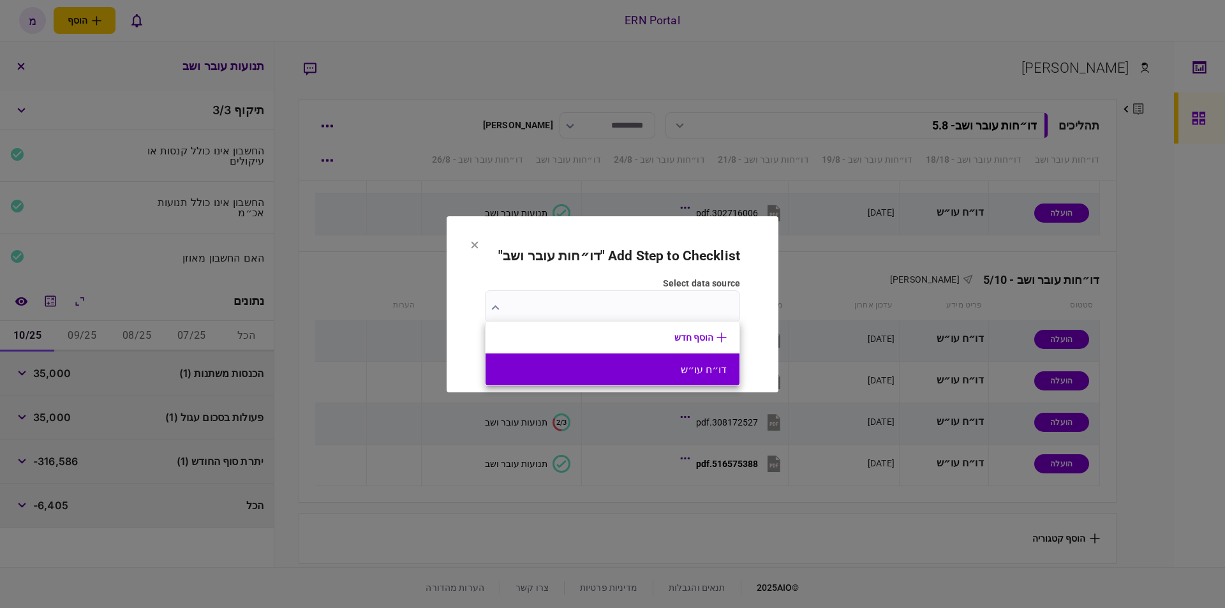
click at [621, 368] on button "דו״ח עו״ש" at bounding box center [612, 370] width 228 height 12
type input "*********"
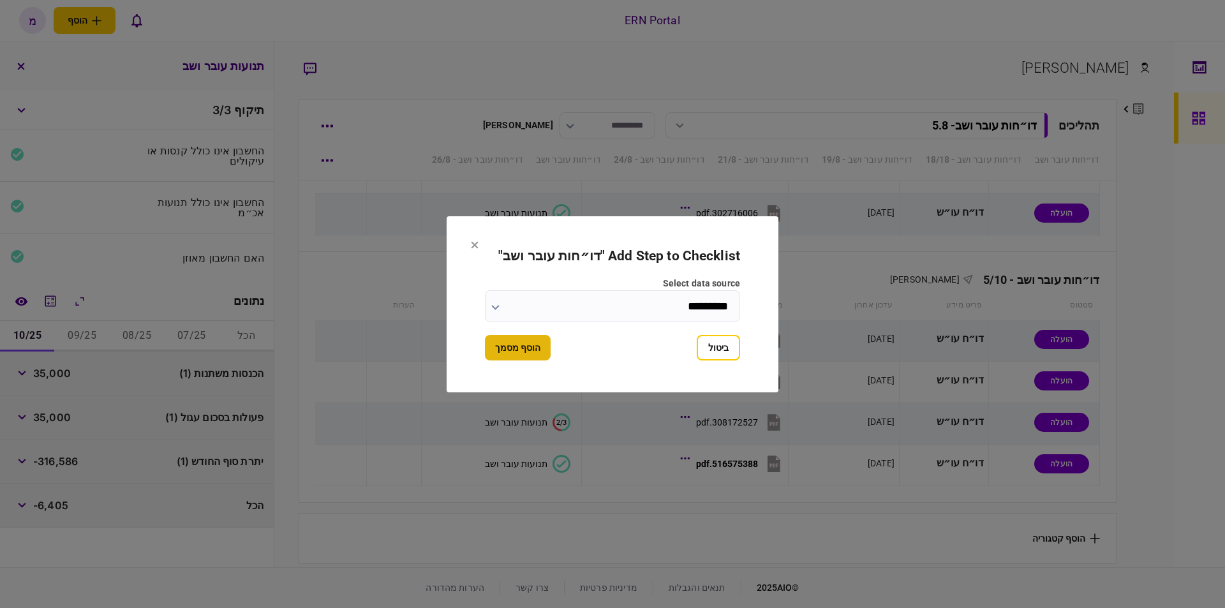
click at [534, 348] on button "הוסף מסמך" at bounding box center [518, 348] width 66 height 26
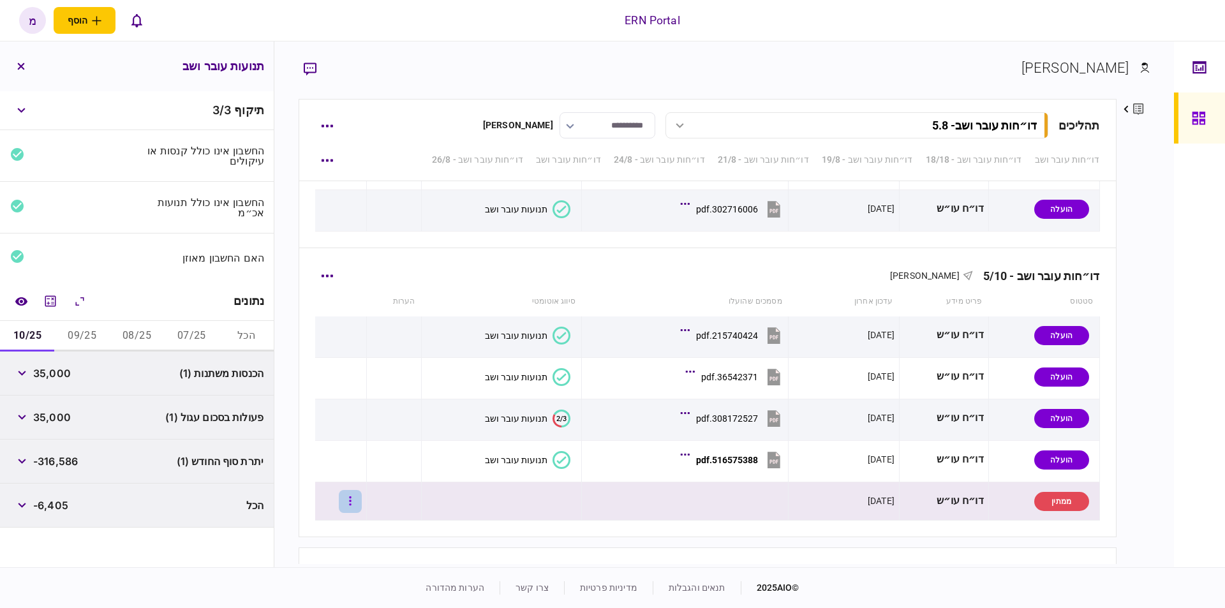
click at [361, 499] on button "button" at bounding box center [350, 501] width 23 height 23
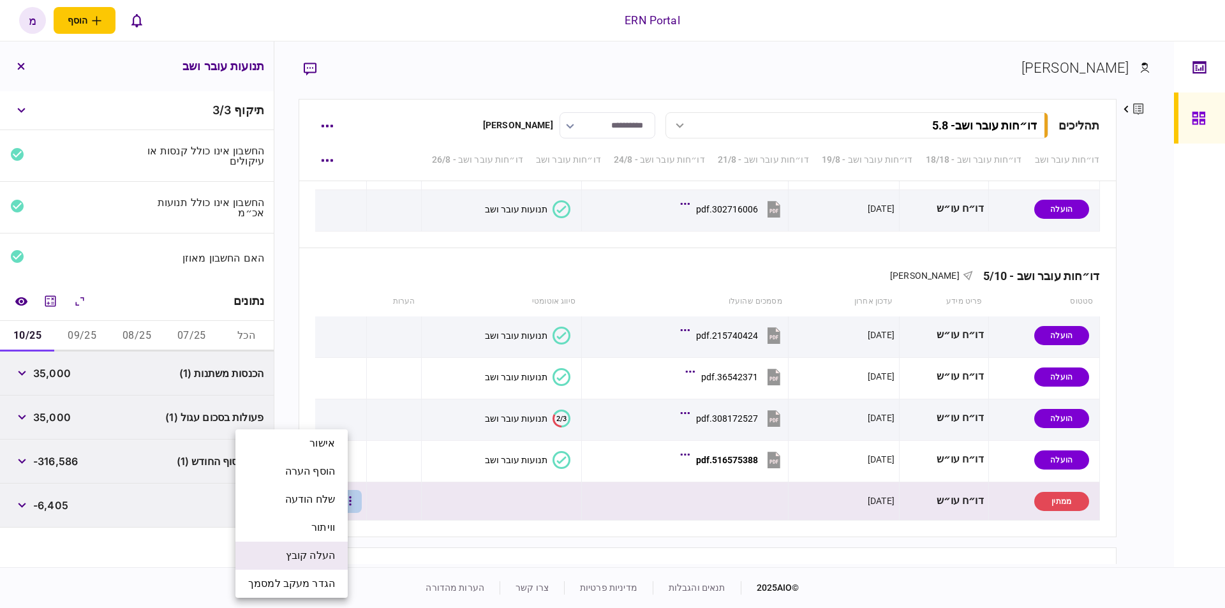
click at [301, 556] on span "העלה קובץ" at bounding box center [310, 555] width 49 height 15
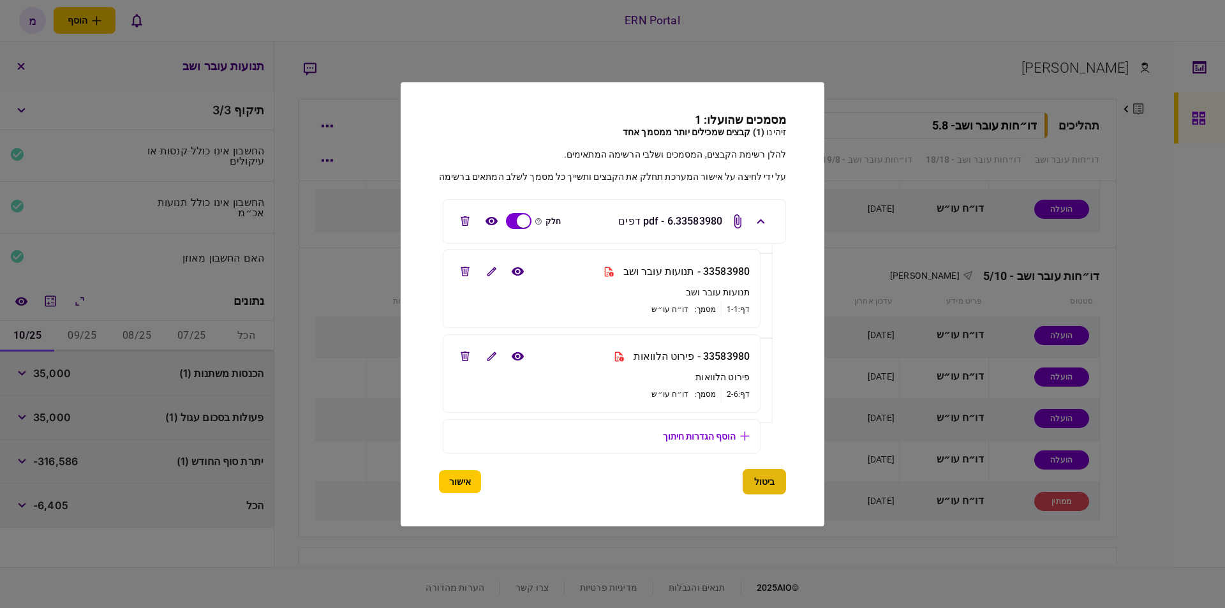
click at [770, 476] on button "ביטול" at bounding box center [764, 482] width 43 height 26
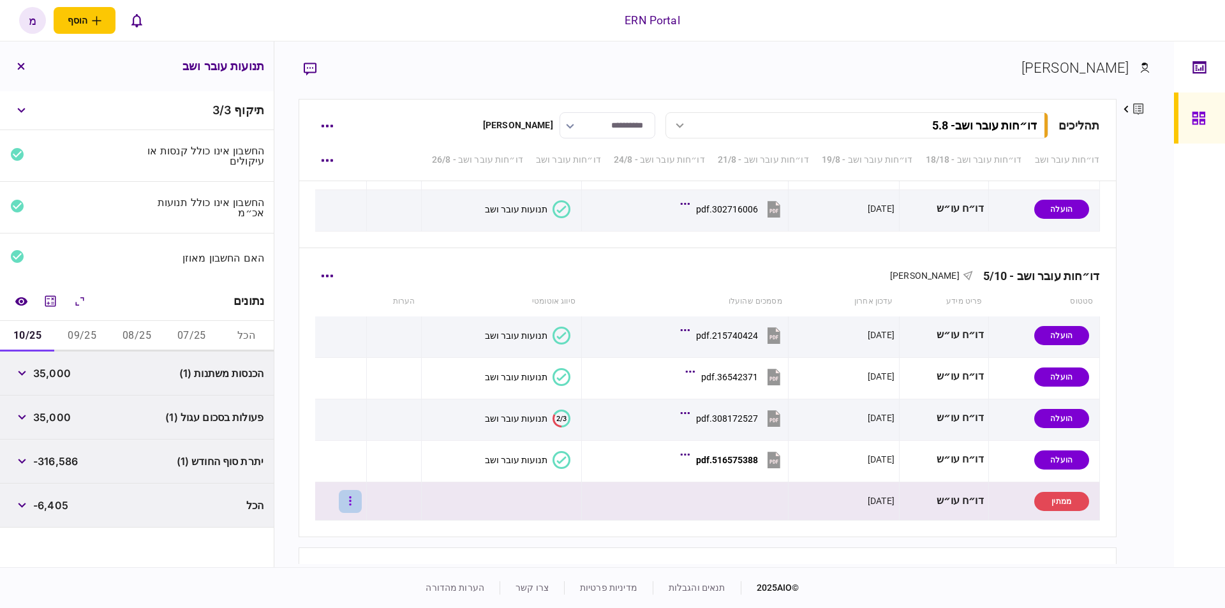
click at [357, 503] on button "button" at bounding box center [350, 501] width 23 height 23
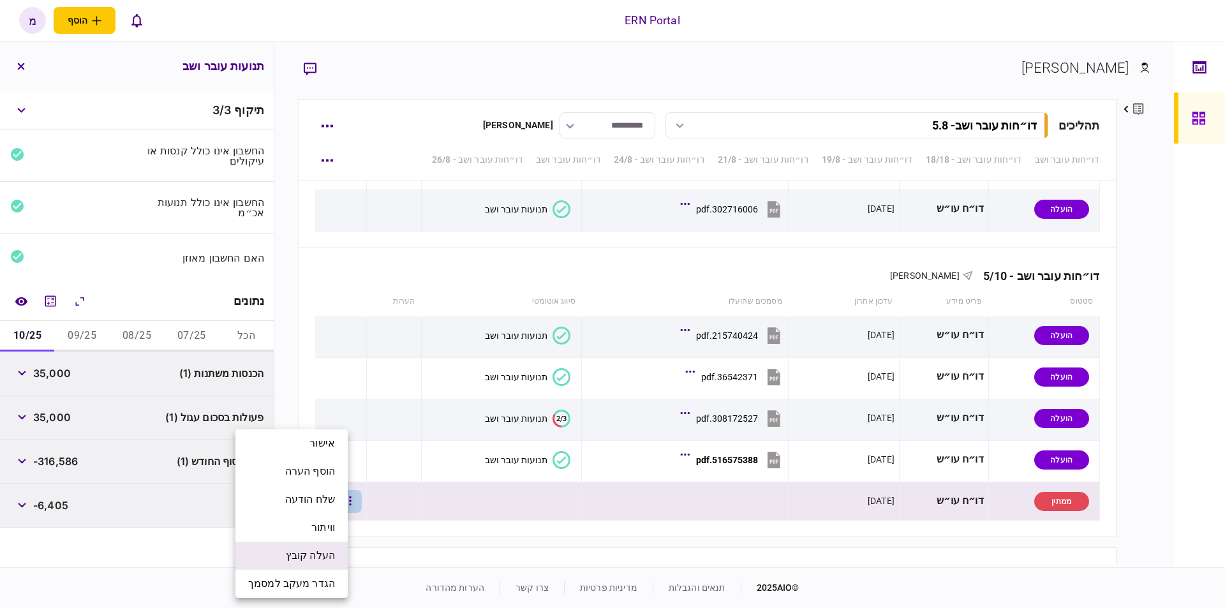
click at [291, 555] on span "העלה קובץ" at bounding box center [310, 555] width 49 height 15
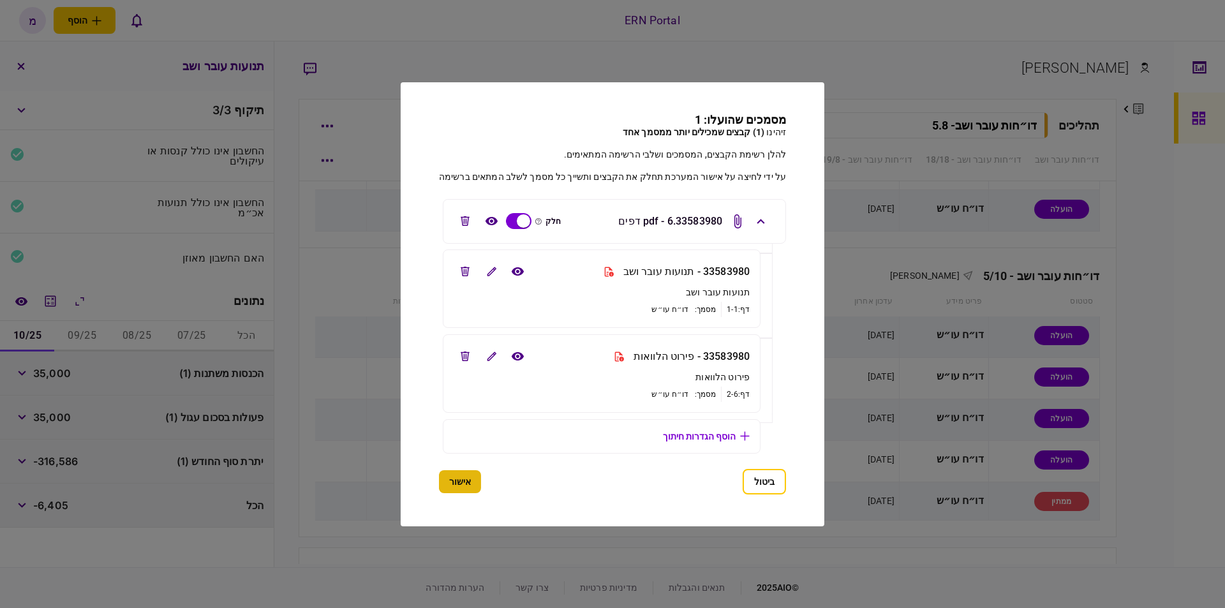
click at [460, 482] on button "אישור" at bounding box center [460, 481] width 42 height 23
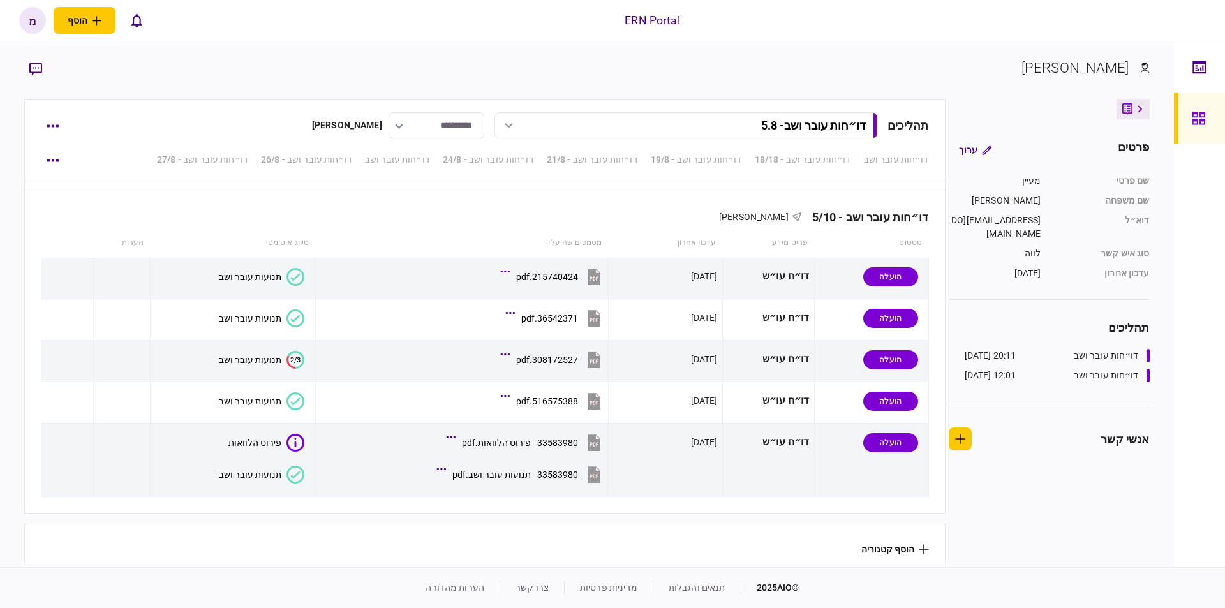
scroll to position [3883, 0]
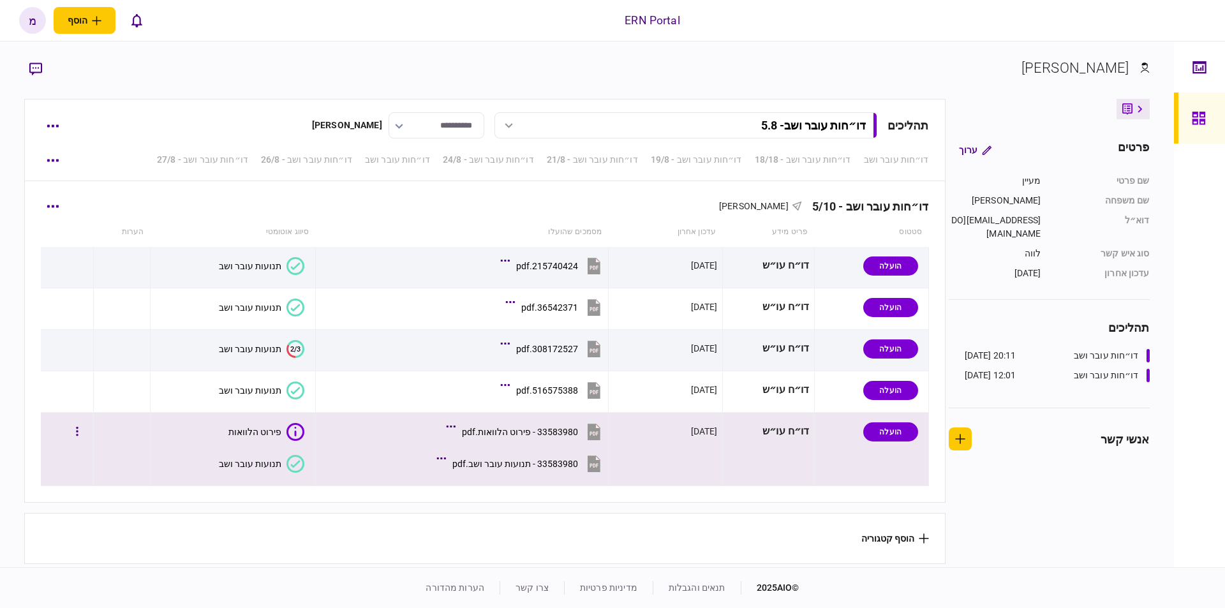
click at [290, 461] on icon at bounding box center [295, 464] width 18 height 18
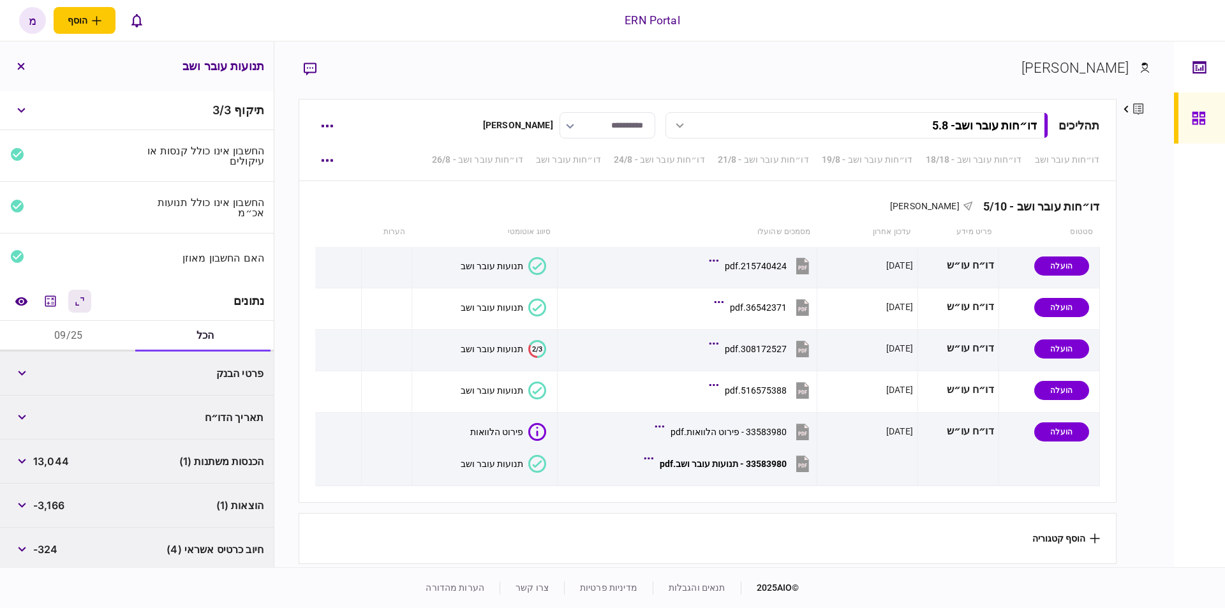
click at [80, 302] on icon "הרחב\\כווץ הכל" at bounding box center [80, 301] width 8 height 8
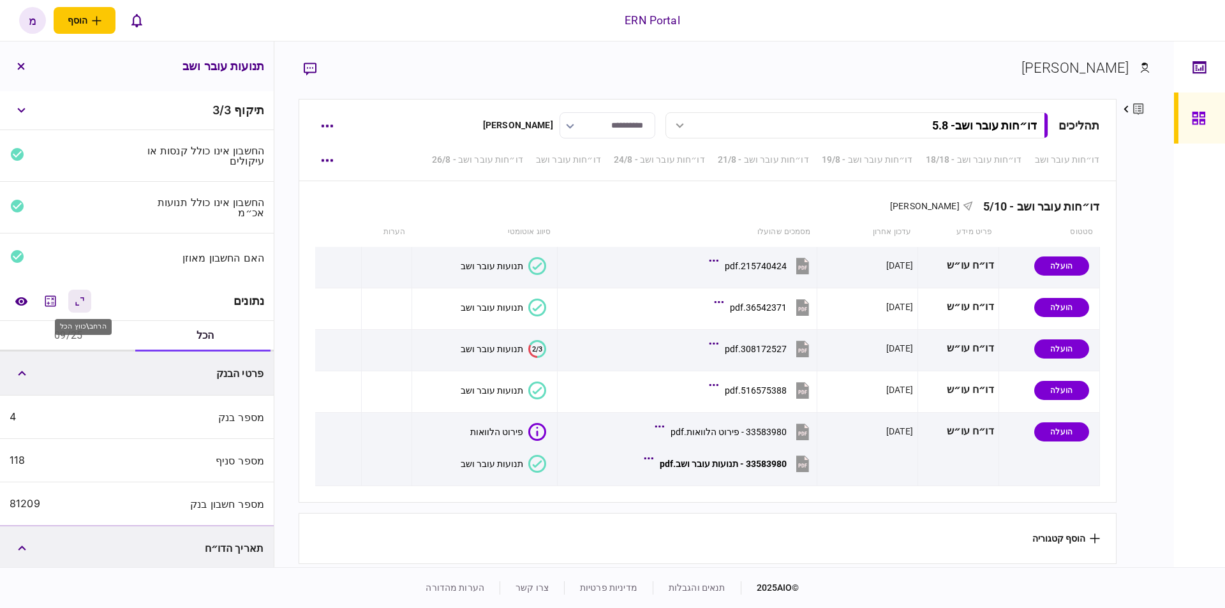
click at [80, 302] on icon "הרחב\\כווץ הכל" at bounding box center [80, 301] width 8 height 8
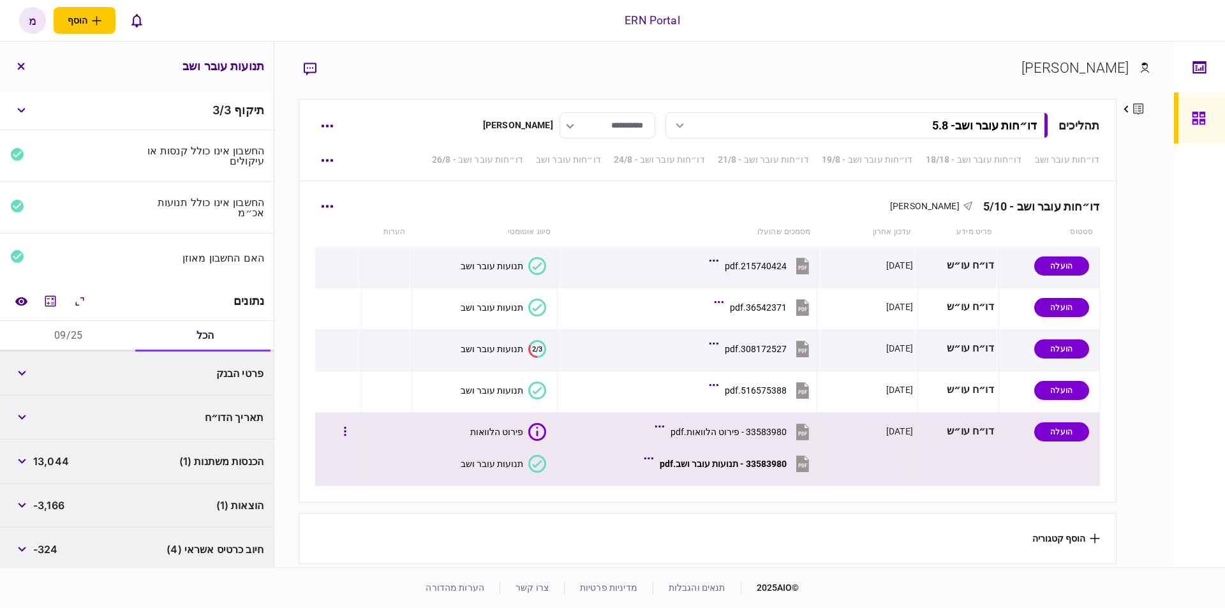
click at [535, 427] on icon at bounding box center [537, 432] width 18 height 18
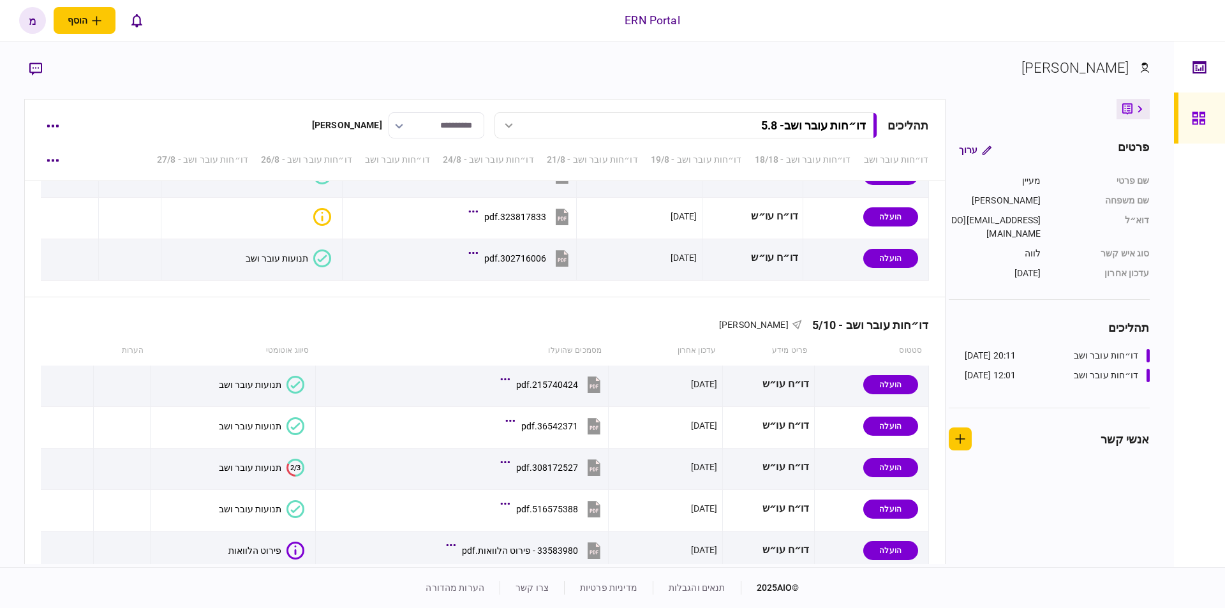
scroll to position [3883, 0]
